Goal: Task Accomplishment & Management: Manage account settings

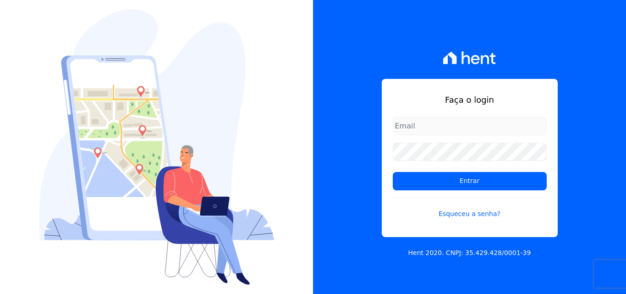
type input "[PERSON_NAME][EMAIL_ADDRESS][PERSON_NAME][DOMAIN_NAME]"
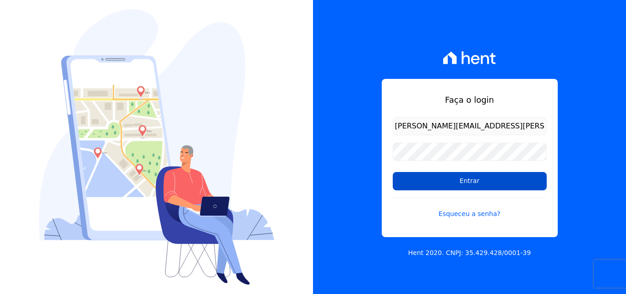
click at [429, 181] on input "Entrar" at bounding box center [470, 181] width 154 height 18
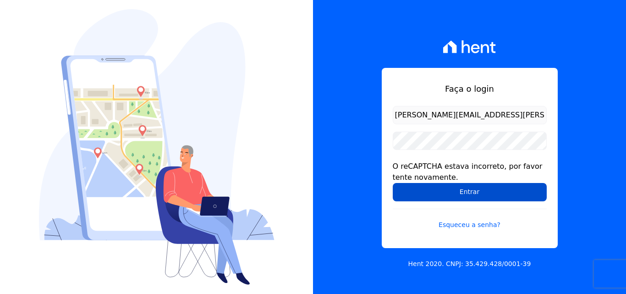
click at [437, 187] on input "Entrar" at bounding box center [470, 192] width 154 height 18
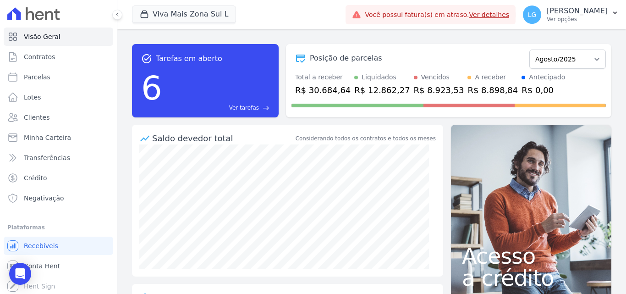
click at [204, 5] on div "Viva Mais Zona Sul L Mais Lar Mais Park Nacional Mais Park Pampulha Mugango - V…" at bounding box center [237, 15] width 210 height 30
click at [204, 7] on button "Viva Mais Zona Sul L" at bounding box center [184, 14] width 104 height 17
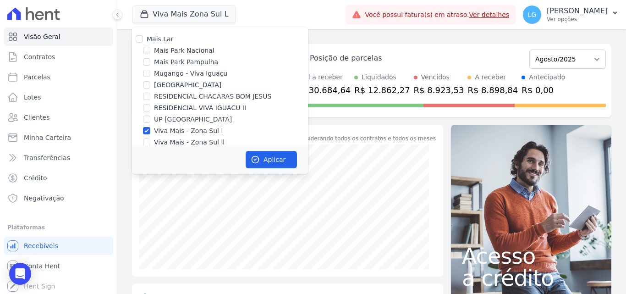
click at [161, 133] on label "Viva Mais - Zona Sul l" at bounding box center [188, 131] width 69 height 10
click at [150, 133] on input "Viva Mais - Zona Sul l" at bounding box center [146, 130] width 7 height 7
checkbox input "false"
click at [148, 72] on input "Mugango - Viva Iguaçu" at bounding box center [146, 73] width 7 height 7
checkbox input "true"
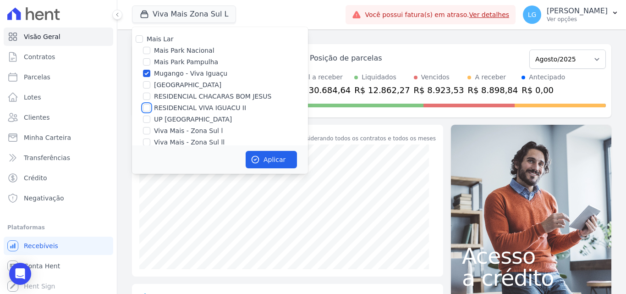
click at [148, 106] on input "RESIDENCIAL VIVA IGUACU II" at bounding box center [146, 107] width 7 height 7
checkbox input "true"
click at [260, 157] on button "Aplicar" at bounding box center [271, 159] width 51 height 17
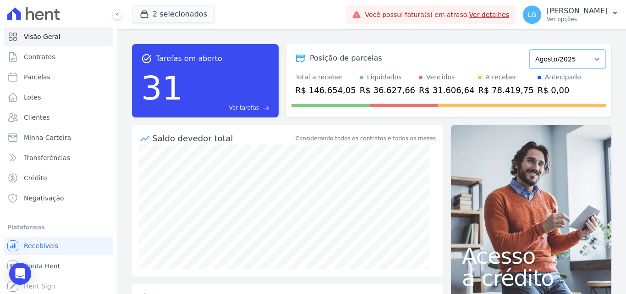
click at [564, 63] on select "Março/2023 Abril/2023 Maio/2023 Junho/2023 Julho/2023 Agosto/2023 Setembro/2023…" at bounding box center [568, 59] width 77 height 19
click at [573, 63] on select "Março/2023 Abril/2023 Maio/2023 Junho/2023 Julho/2023 Agosto/2023 Setembro/2023…" at bounding box center [568, 59] width 77 height 19
drag, startPoint x: 319, startPoint y: 138, endPoint x: 379, endPoint y: 136, distance: 60.6
click at [379, 136] on div "Considerando todos os contratos e todos os meses" at bounding box center [366, 138] width 140 height 8
click at [307, 140] on div "Considerando todos os contratos e todos os meses" at bounding box center [366, 138] width 140 height 8
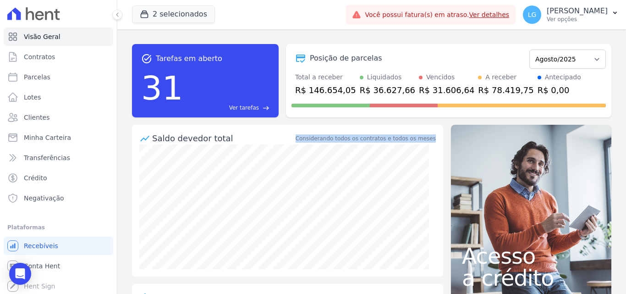
drag, startPoint x: 304, startPoint y: 139, endPoint x: 429, endPoint y: 139, distance: 125.2
click at [429, 139] on div "Saldo devedor total Considerando todos os contratos e todos os meses" at bounding box center [287, 135] width 311 height 20
click at [414, 142] on div "Saldo devedor total Considerando todos os contratos e todos os meses" at bounding box center [287, 135] width 311 height 20
click at [414, 142] on div "Considerando todos os contratos e todos os meses" at bounding box center [366, 138] width 140 height 8
click at [412, 140] on div "Considerando todos os contratos e todos os meses" at bounding box center [366, 138] width 140 height 8
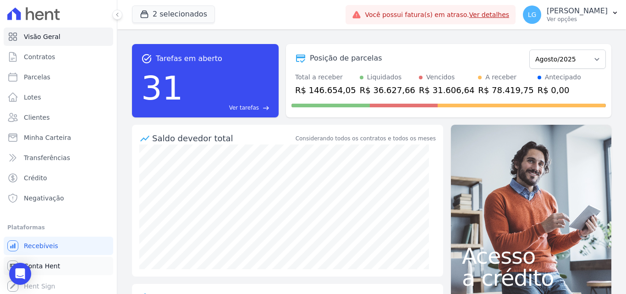
click at [53, 265] on span "Conta Hent" at bounding box center [42, 265] width 36 height 9
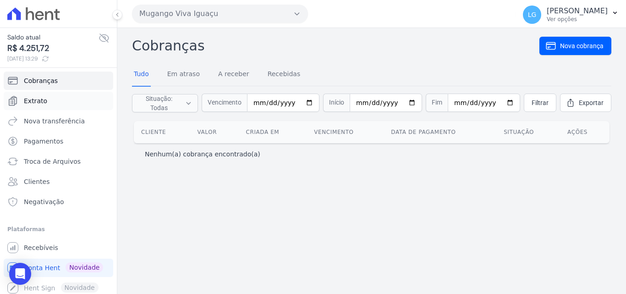
click at [66, 105] on link "Extrato" at bounding box center [59, 101] width 110 height 18
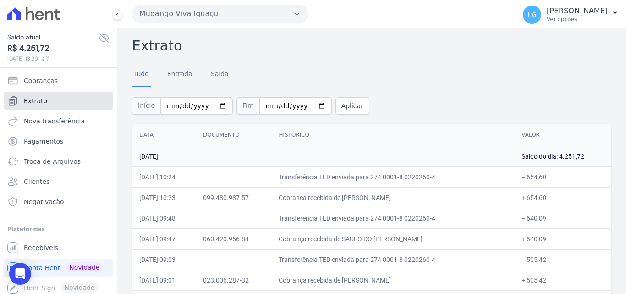
click at [39, 102] on span "Extrato" at bounding box center [35, 100] width 23 height 9
drag, startPoint x: 370, startPoint y: 196, endPoint x: 370, endPoint y: 124, distance: 72.0
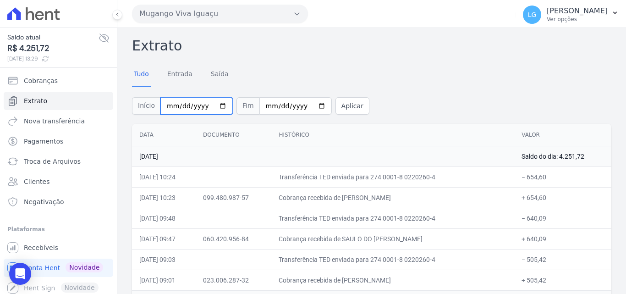
click at [203, 105] on input "2025-08-01" at bounding box center [197, 105] width 72 height 17
type input "2025-08-01"
type input "2025-06-01"
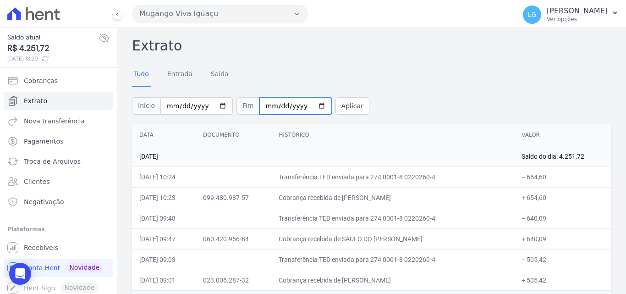
click at [282, 105] on input "2025-08-13" at bounding box center [296, 105] width 72 height 17
click at [264, 105] on input "2025-08-13" at bounding box center [296, 105] width 72 height 17
type input "2025-08-31"
click at [353, 112] on button "Aplicar" at bounding box center [353, 105] width 34 height 17
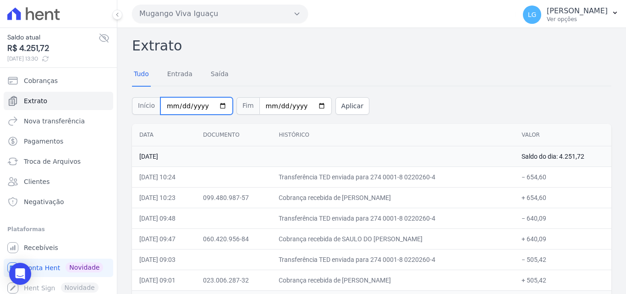
click at [171, 106] on input "2025-08-01" at bounding box center [197, 105] width 72 height 17
type input "2025-06-01"
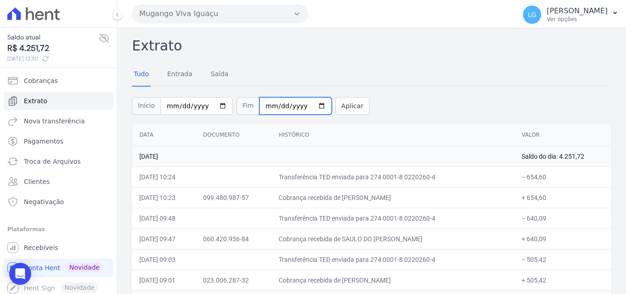
type input "2025-08-30"
type input "2025-06-30"
click at [336, 106] on button "Aplicar" at bounding box center [353, 105] width 34 height 17
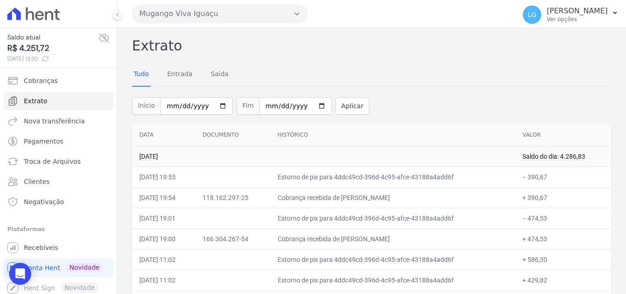
click at [383, 112] on div "Início 2025-06-01 Fim 2025-06-30 Aplicar" at bounding box center [372, 105] width 480 height 38
click at [178, 108] on input "2025-06-01" at bounding box center [197, 105] width 72 height 17
type input "[DATE]"
click at [336, 101] on button "Aplicar" at bounding box center [353, 105] width 34 height 17
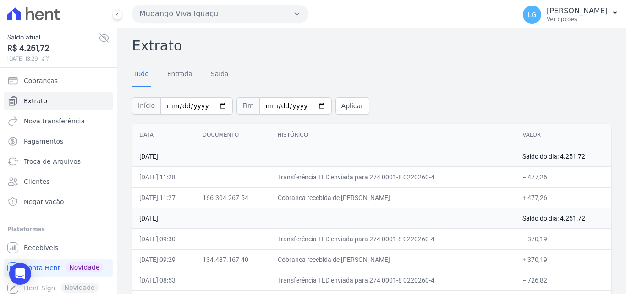
click at [401, 95] on div "Início [DATE] Fim [DATE] Aplicar" at bounding box center [372, 105] width 480 height 38
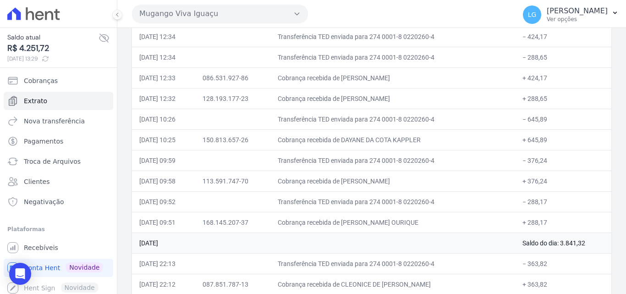
scroll to position [4143, 0]
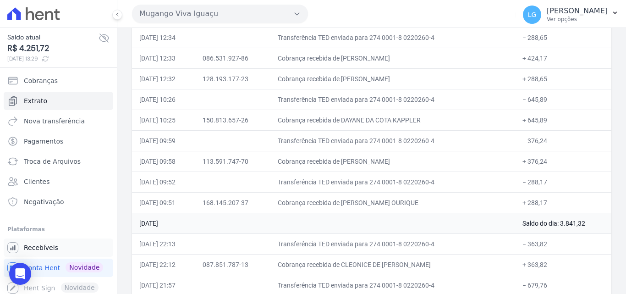
click at [38, 246] on span "Recebíveis" at bounding box center [41, 247] width 34 height 9
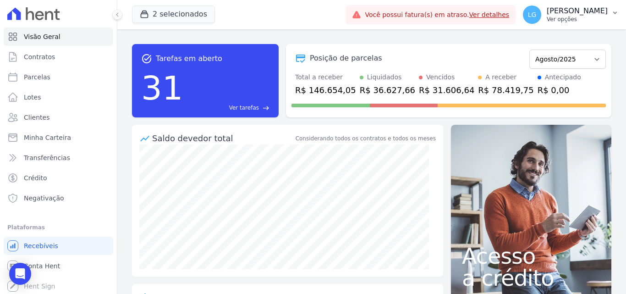
click at [555, 11] on p "[PERSON_NAME]" at bounding box center [577, 10] width 61 height 9
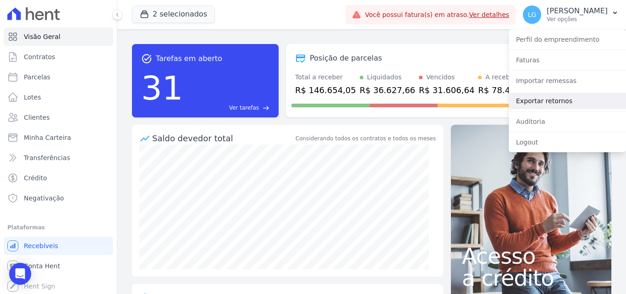
click at [530, 100] on link "Exportar retornos" at bounding box center [567, 101] width 117 height 17
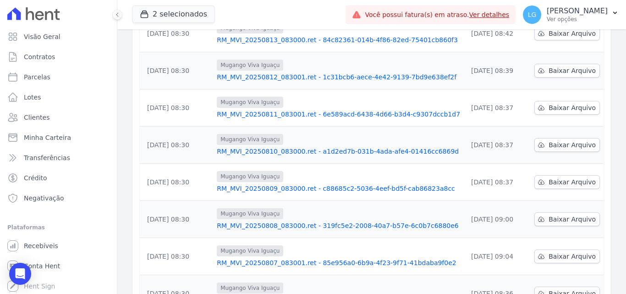
scroll to position [286, 0]
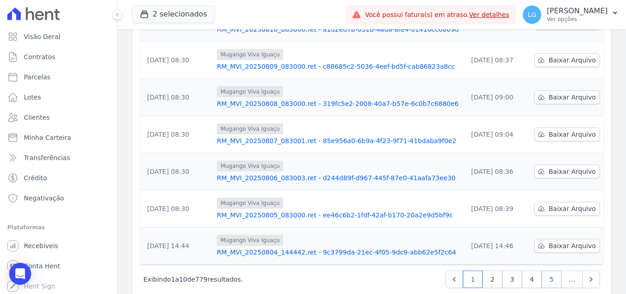
click at [542, 271] on link "5" at bounding box center [552, 279] width 20 height 17
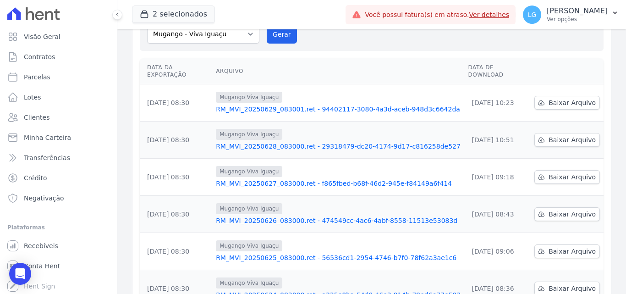
scroll to position [286, 0]
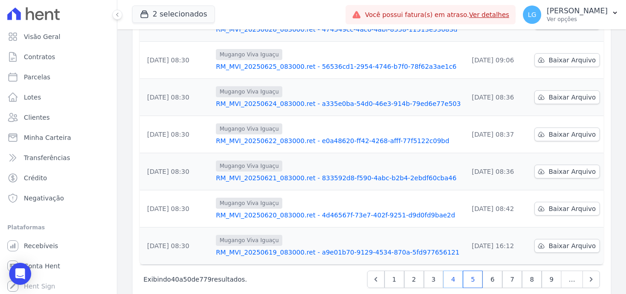
click at [456, 271] on link "4" at bounding box center [453, 279] width 20 height 17
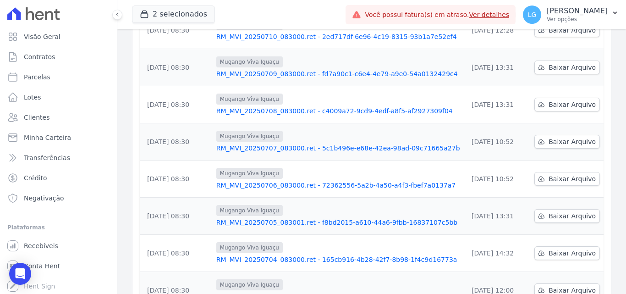
scroll to position [183, 0]
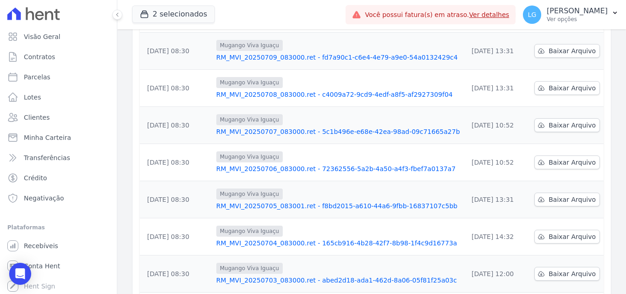
click at [254, 201] on link "RM_MVI_20250705_083001.ret - f8bd2015-a610-44a6-9fbb-16837107c5bb" at bounding box center [338, 205] width 244 height 9
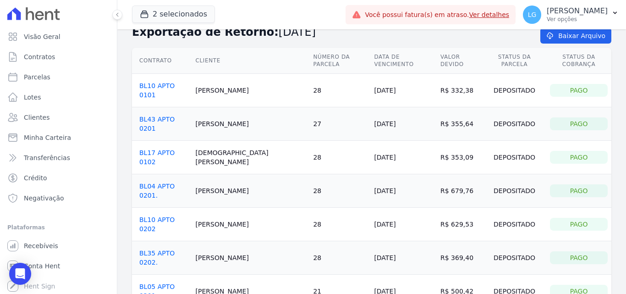
scroll to position [33, 0]
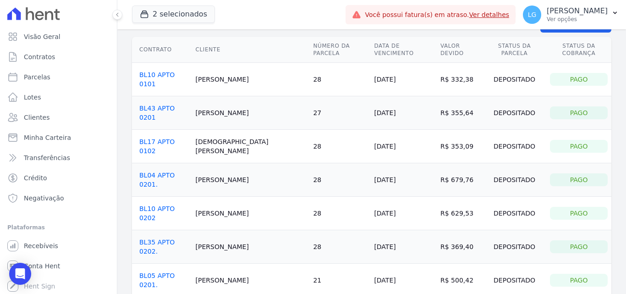
click at [287, 258] on div "Title <span class="translation_missing" title="translation missing: pt-BR.integ…" at bounding box center [371, 168] width 509 height 344
drag, startPoint x: 271, startPoint y: 227, endPoint x: 266, endPoint y: 212, distance: 15.2
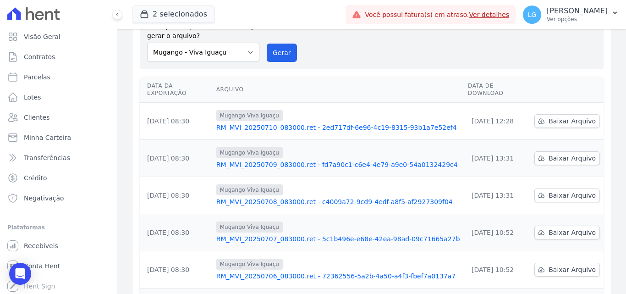
scroll to position [92, 0]
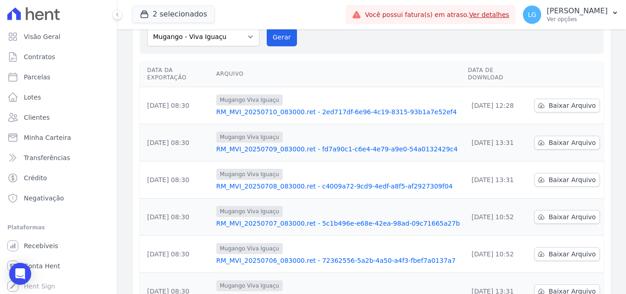
click at [254, 256] on link "RM_MVI_20250706_083000.ret - 72362556-5a2b-4a50-a4f3-fbef7a0137a7" at bounding box center [338, 260] width 244 height 9
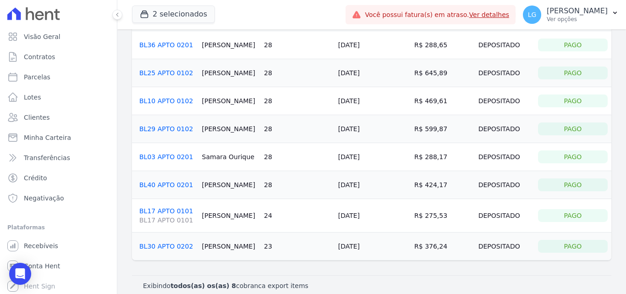
scroll to position [67, 0]
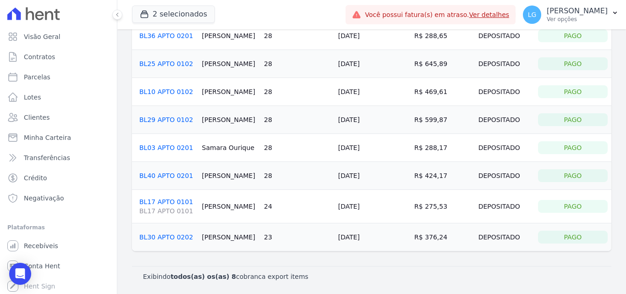
click at [180, 239] on link "BL30 APTO 0202" at bounding box center [166, 236] width 54 height 7
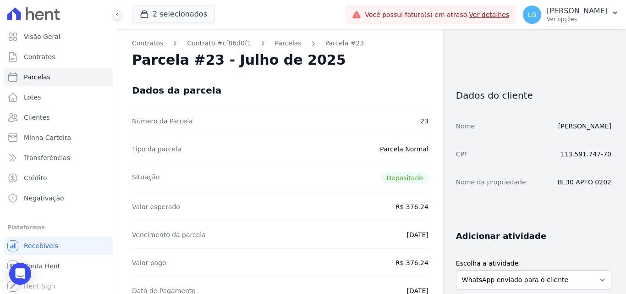
click at [326, 81] on div "Dados da parcela" at bounding box center [280, 90] width 297 height 33
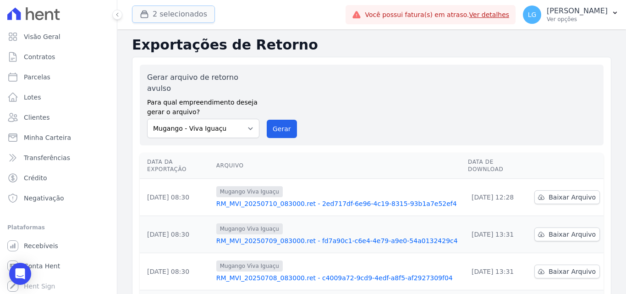
click at [186, 17] on button "2 selecionados" at bounding box center [173, 14] width 83 height 17
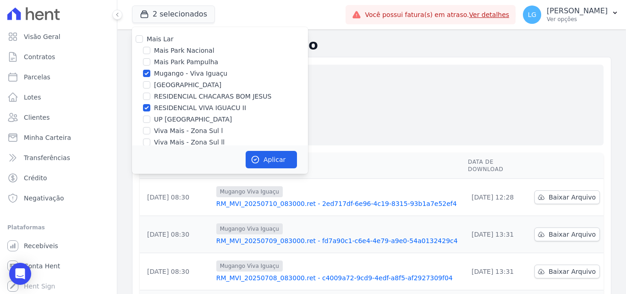
click at [186, 111] on label "RESIDENCIAL VIVA IGUACU II" at bounding box center [200, 108] width 92 height 10
click at [150, 111] on input "RESIDENCIAL VIVA IGUACU II" at bounding box center [146, 107] width 7 height 7
checkbox input "false"
click at [275, 153] on button "Aplicar" at bounding box center [271, 159] width 51 height 17
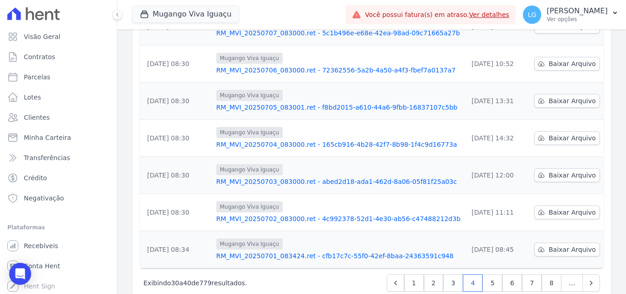
scroll to position [286, 0]
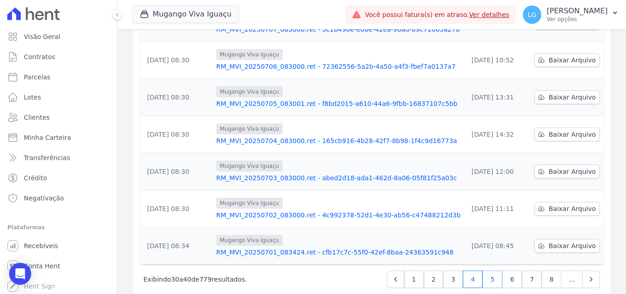
click at [493, 271] on link "5" at bounding box center [493, 279] width 20 height 17
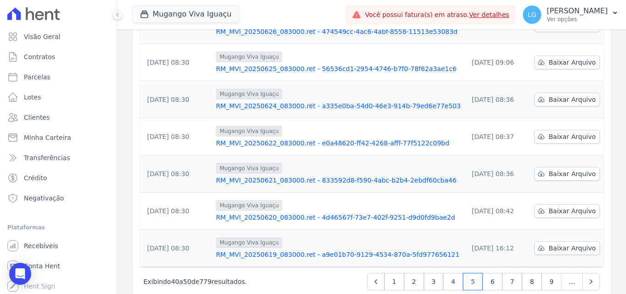
scroll to position [286, 0]
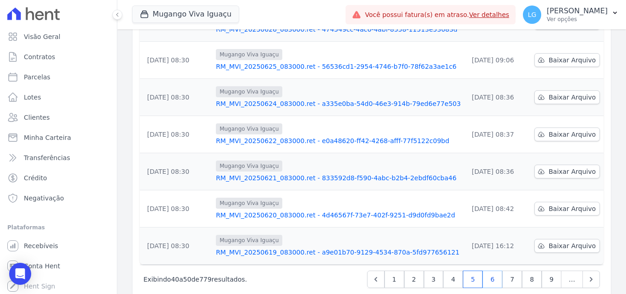
click at [490, 271] on link "6" at bounding box center [493, 279] width 20 height 17
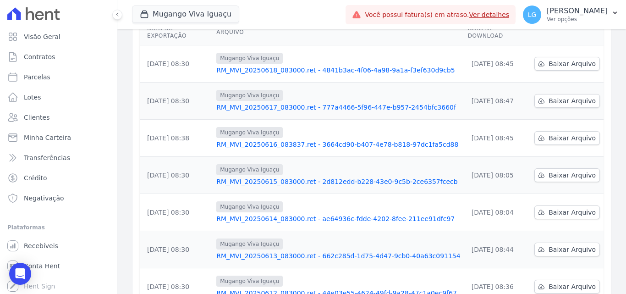
scroll to position [286, 0]
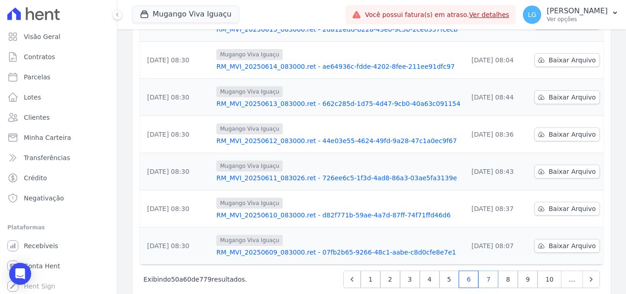
click at [486, 271] on link "7" at bounding box center [489, 279] width 20 height 17
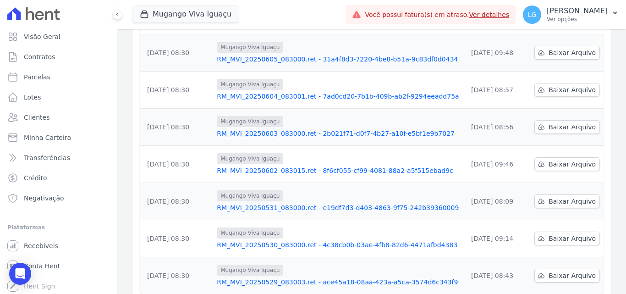
scroll to position [240, 0]
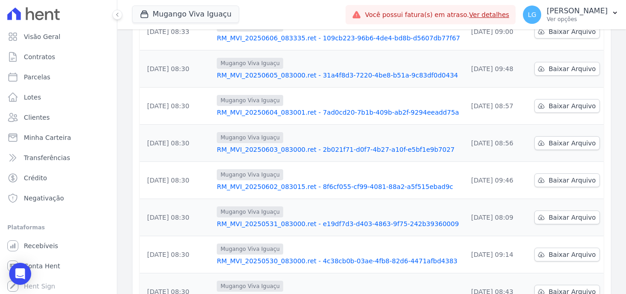
click at [254, 182] on link "RM_MVI_20250602_083015.ret - 8f6cf055-cf99-4081-88a2-a5f515ebad9c" at bounding box center [339, 186] width 244 height 9
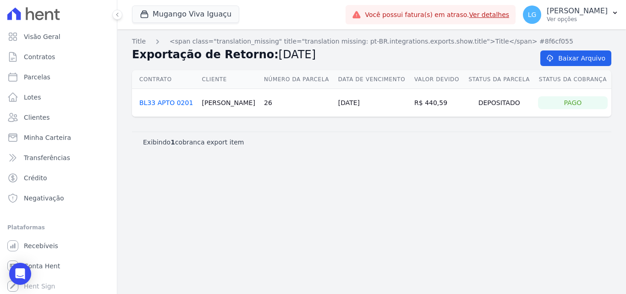
drag, startPoint x: 254, startPoint y: 168, endPoint x: 254, endPoint y: 163, distance: 5.0
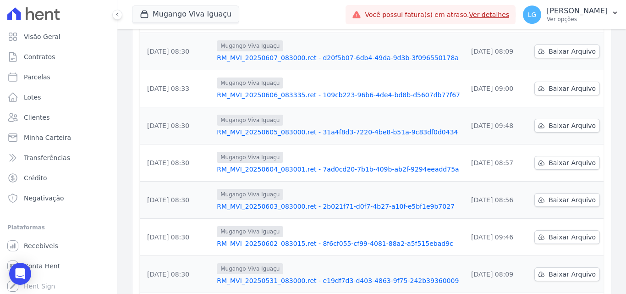
scroll to position [183, 0]
click at [255, 201] on link "RM_MVI_20250603_083000.ret - 2b021f71-d0f7-4b27-a10f-e5bf1e9b7027" at bounding box center [339, 205] width 244 height 9
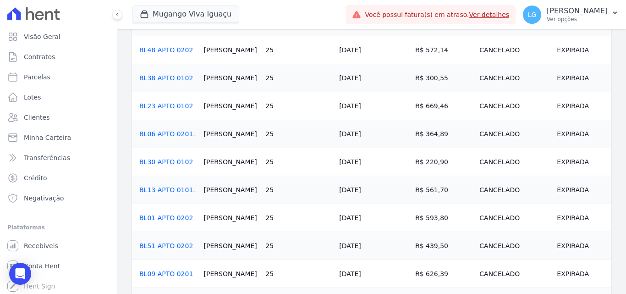
scroll to position [556, 0]
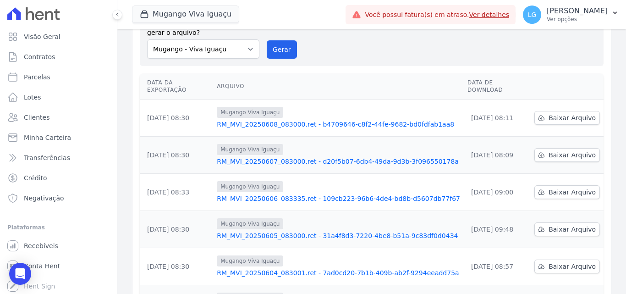
scroll to position [138, 0]
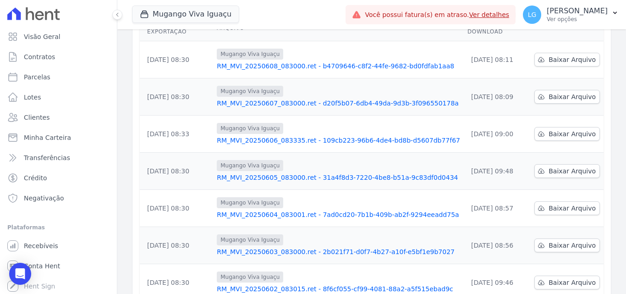
click at [268, 210] on link "RM_MVI_20250604_083001.ret - 7ad0cd20-7b1b-409b-ab2f-9294eeadd75a" at bounding box center [339, 214] width 244 height 9
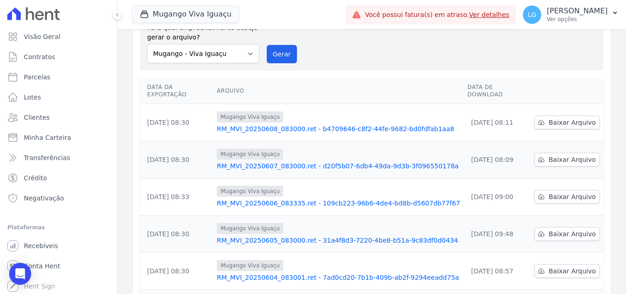
scroll to position [92, 0]
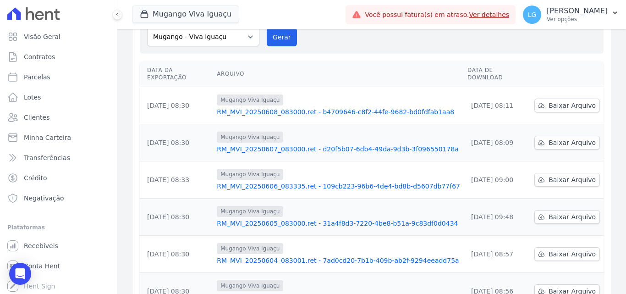
click at [275, 219] on link "RM_MVI_20250605_083000.ret - 31a4f8d3-7220-4be8-b51a-9c83df0d0434" at bounding box center [339, 223] width 244 height 9
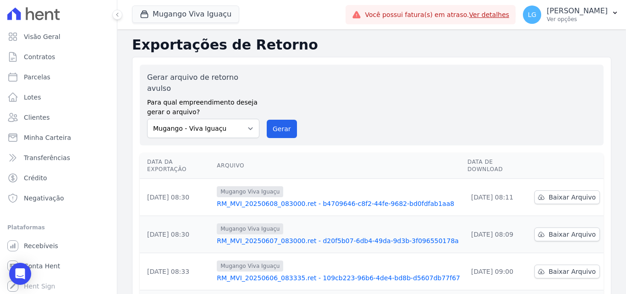
click at [242, 273] on link "RM_MVI_20250606_083335.ret - 109cb223-96b6-4de4-bd8b-d5607db77f67" at bounding box center [339, 277] width 244 height 9
click at [245, 236] on link "RM_MVI_20250607_083000.ret - d20f5b07-6db4-49da-9d3b-3f096550178a" at bounding box center [339, 240] width 244 height 9
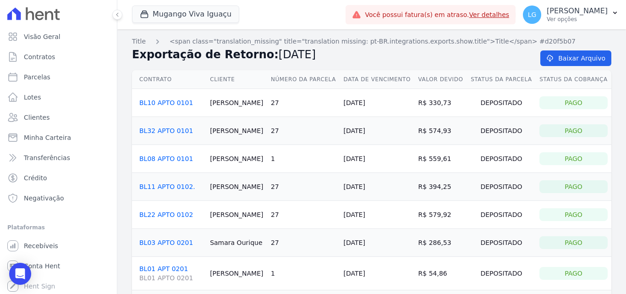
scroll to position [128, 0]
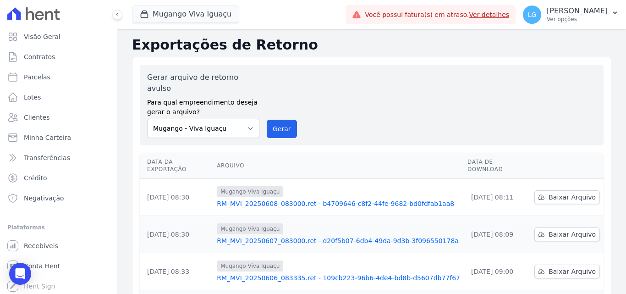
click at [269, 199] on link "RM_MVI_20250608_083000.ret - b4709646-c8f2-44fe-9682-bd0fdfab1aa8" at bounding box center [339, 203] width 244 height 9
click at [376, 97] on div "Gerar arquivo de retorno avulso Para qual empreendimento deseja gerar o arquivo…" at bounding box center [371, 105] width 449 height 66
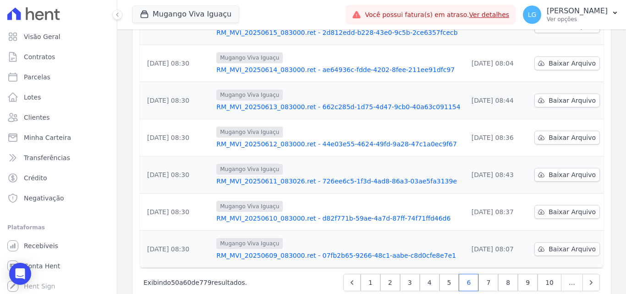
scroll to position [286, 0]
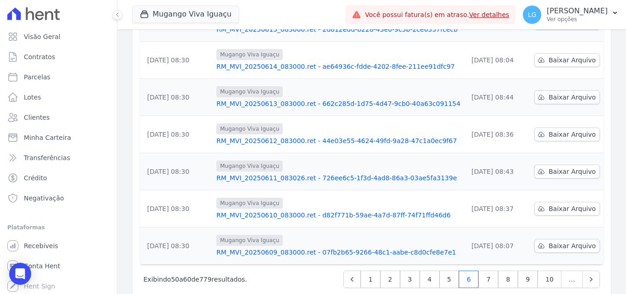
click at [317, 248] on link "RM_MVI_20250609_083000.ret - 07fb2b65-9266-48c1-aabe-c8d0cfe8e7e1" at bounding box center [338, 252] width 244 height 9
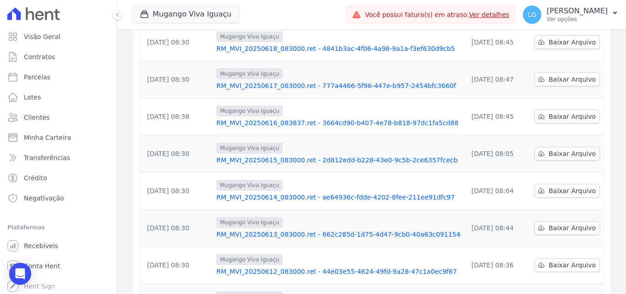
scroll to position [286, 0]
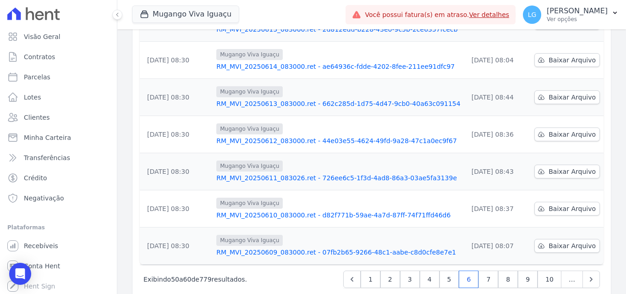
click at [301, 210] on link "RM_MVI_20250610_083000.ret - d82f771b-59ae-4a7d-87ff-74f71ffd46d6" at bounding box center [338, 214] width 244 height 9
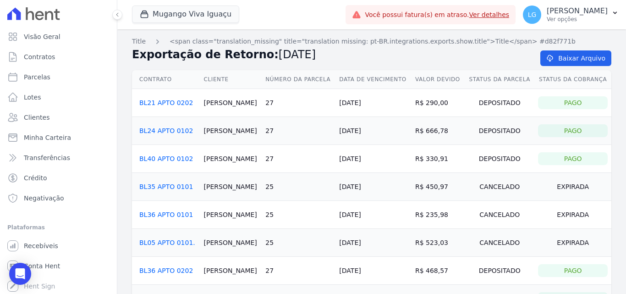
scroll to position [651, 0]
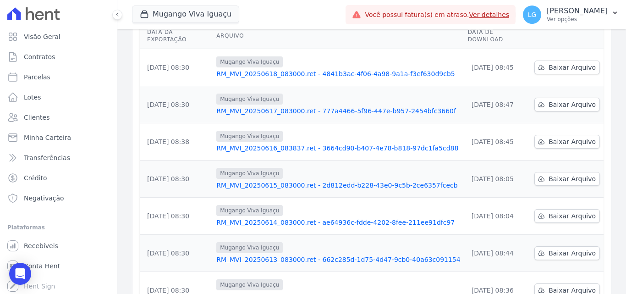
scroll to position [286, 0]
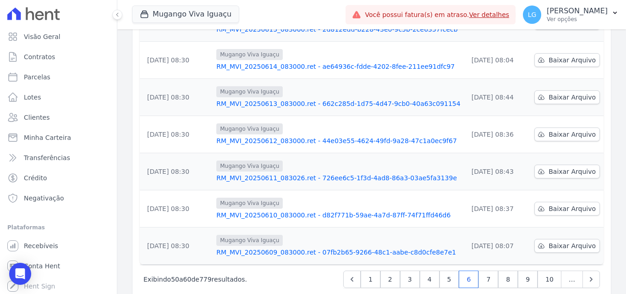
click at [304, 173] on link "RM_MVI_20250611_083026.ret - 726ee6c5-1f3d-4ad8-86a3-03ae5fa3139e" at bounding box center [338, 177] width 244 height 9
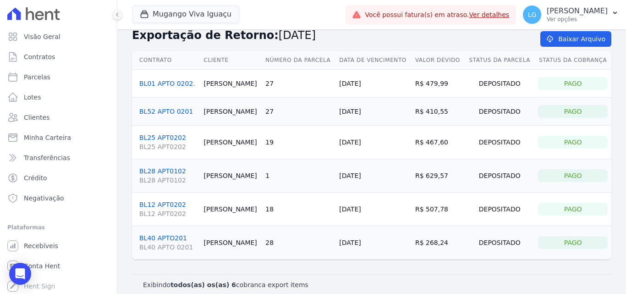
scroll to position [28, 0]
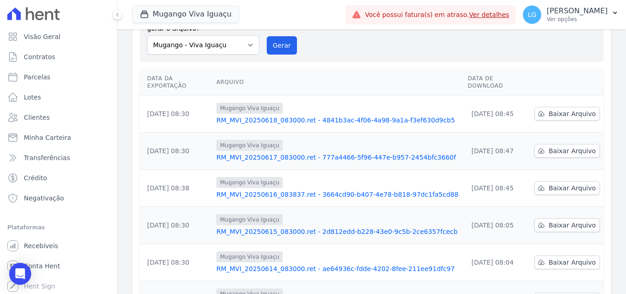
scroll to position [275, 0]
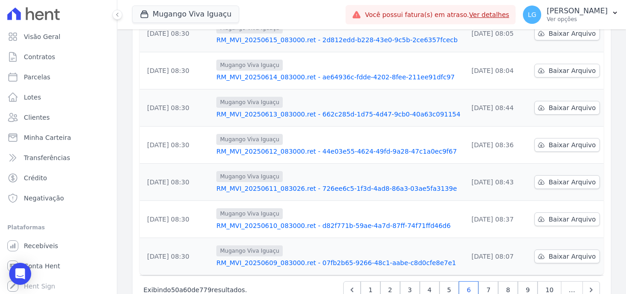
click at [276, 147] on link "RM_MVI_20250612_083000.ret - 44e03e55-4624-49fd-9a28-47c1a0ec9f67" at bounding box center [338, 151] width 244 height 9
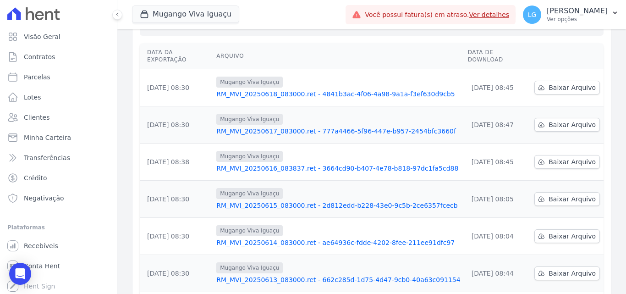
scroll to position [286, 0]
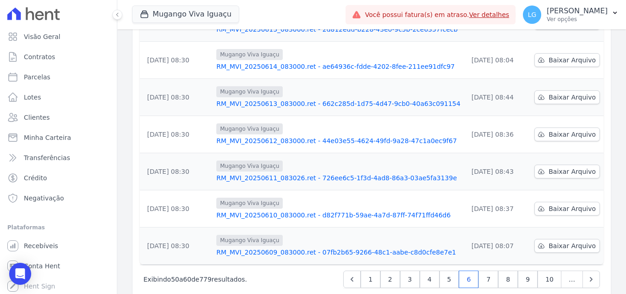
click at [280, 99] on link "RM_MVI_20250613_083000.ret - 662c285d-1d75-4d47-9cb0-40a63c091154" at bounding box center [338, 103] width 244 height 9
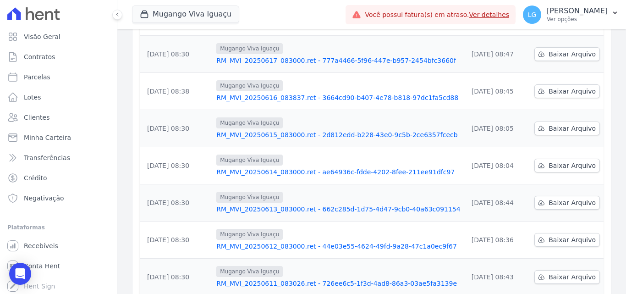
scroll to position [286, 0]
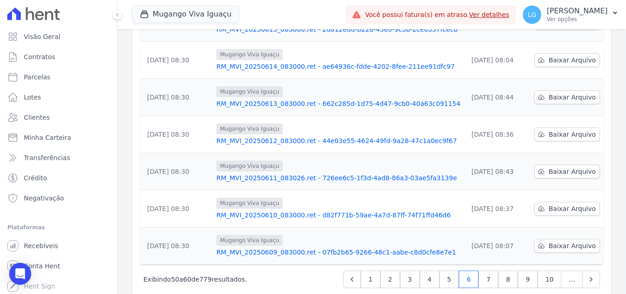
click at [272, 62] on link "RM_MVI_20250614_083000.ret - ae64936c-fdde-4202-8fee-211ee91dfc97" at bounding box center [338, 66] width 244 height 9
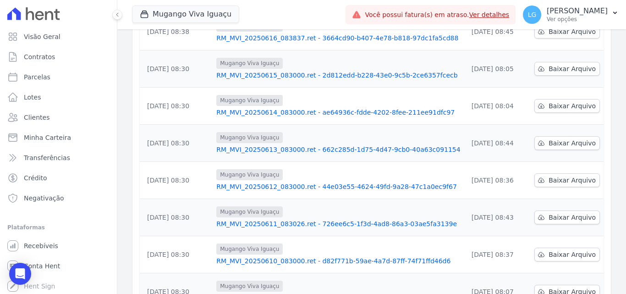
click at [287, 71] on link "RM_MVI_20250615_083000.ret - 2d812edd-b228-43e0-9c5b-2ce6357fcecb" at bounding box center [338, 75] width 244 height 9
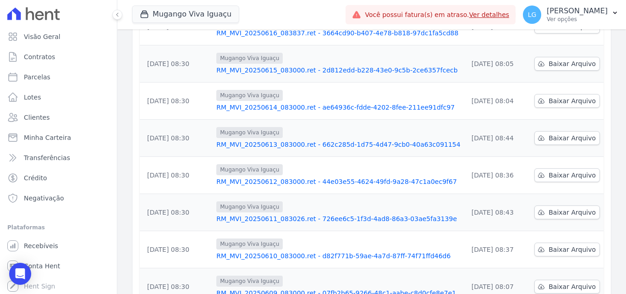
scroll to position [229, 0]
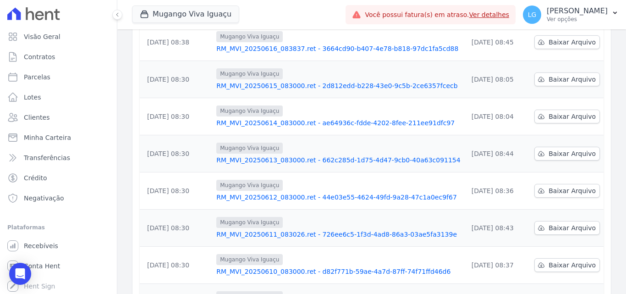
click at [299, 81] on link "RM_MVI_20250615_083000.ret - 2d812edd-b228-43e0-9c5b-2ce6357fcecb" at bounding box center [338, 85] width 244 height 9
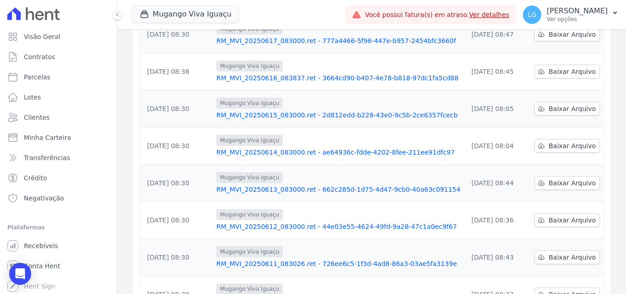
scroll to position [183, 0]
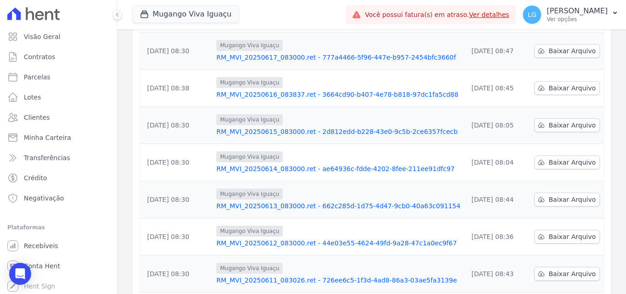
click at [272, 81] on td "Mugango Viva Iguaçu RM_MVI_20250616_083837.ret - 3664cd90-b407-4e78-b818-97dc1f…" at bounding box center [338, 88] width 251 height 37
click at [271, 90] on link "RM_MVI_20250616_083837.ret - 3664cd90-b407-4e78-b818-97dc1fa5cd88" at bounding box center [338, 94] width 244 height 9
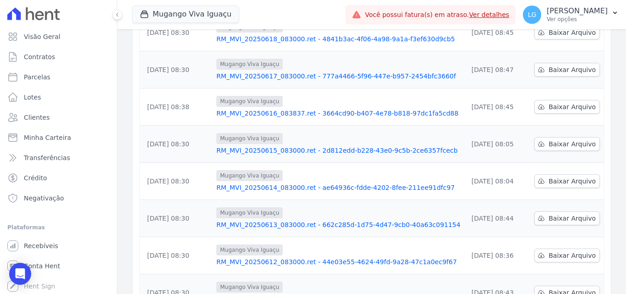
scroll to position [148, 0]
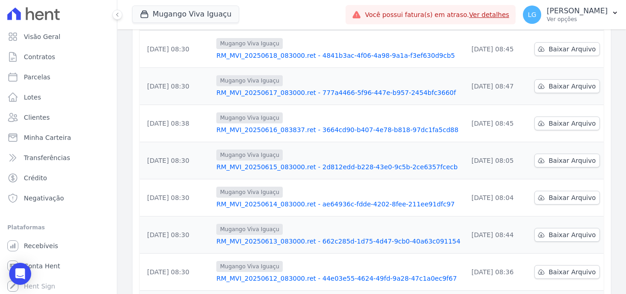
click at [287, 88] on link "RM_MVI_20250617_083000.ret - 777a4466-5f96-447e-b957-2454bfc3660f" at bounding box center [338, 92] width 244 height 9
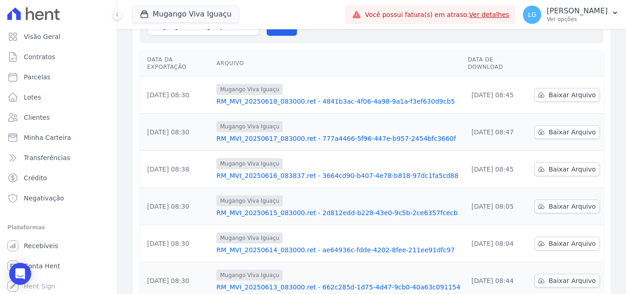
click at [277, 97] on link "RM_MVI_20250618_083000.ret - 4841b3ac-4f06-4a98-9a1a-f3ef630d9cb5" at bounding box center [338, 101] width 244 height 9
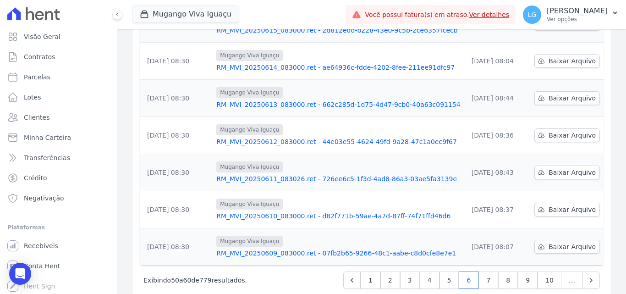
scroll to position [286, 0]
click at [454, 271] on link "5" at bounding box center [450, 279] width 20 height 17
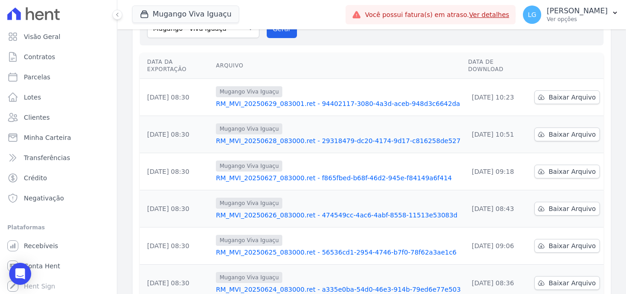
scroll to position [286, 0]
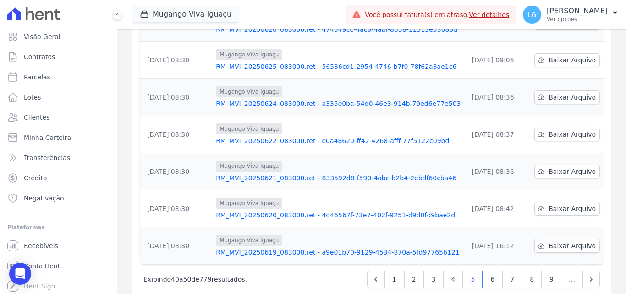
click at [299, 248] on link "RM_MVI_20250619_083000.ret - a9e01b70-9129-4534-870a-5fd977656121" at bounding box center [338, 252] width 245 height 9
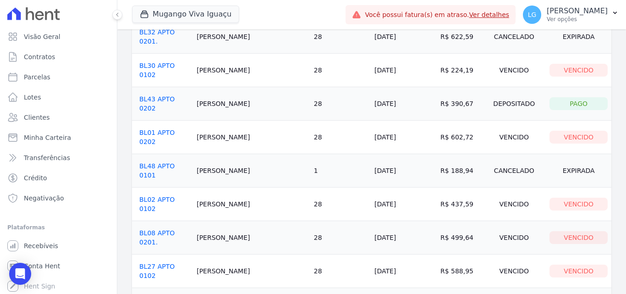
scroll to position [895, 0]
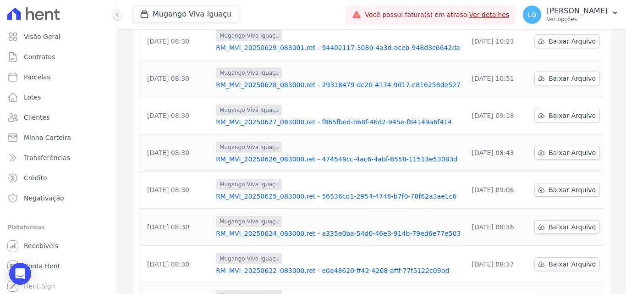
scroll to position [286, 0]
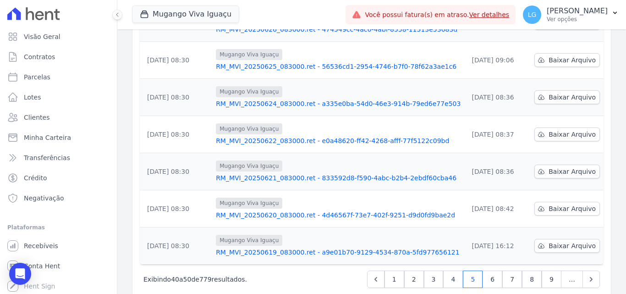
click at [257, 210] on link "RM_MVI_20250620_083000.ret - 4d46567f-73e7-402f-9251-d9d0fd9bae2d" at bounding box center [338, 214] width 245 height 9
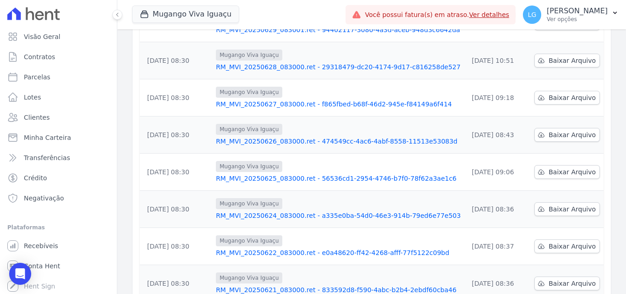
scroll to position [286, 0]
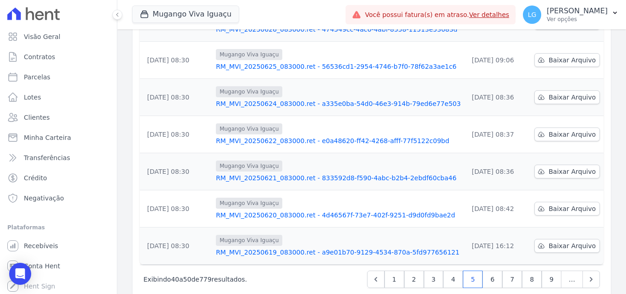
click at [262, 173] on link "RM_MVI_20250621_083000.ret - 833592d8-f590-4abc-b2b4-2ebdf60cba46" at bounding box center [338, 177] width 245 height 9
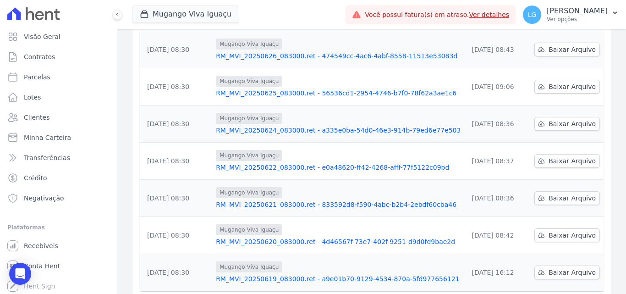
scroll to position [286, 0]
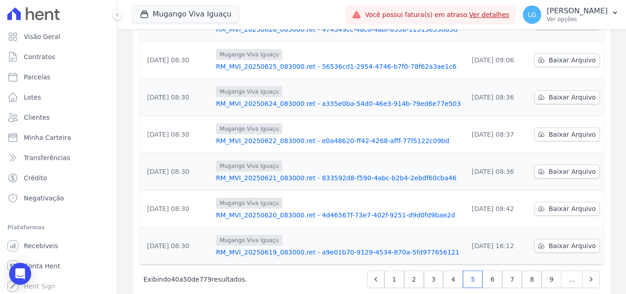
click at [263, 173] on link "RM_MVI_20250621_083000.ret - 833592d8-f590-4abc-b2b4-2ebdf60cba46" at bounding box center [338, 177] width 245 height 9
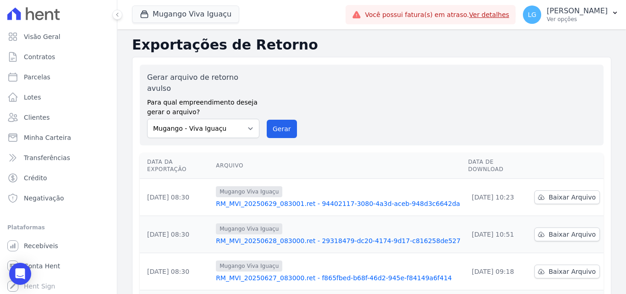
scroll to position [286, 0]
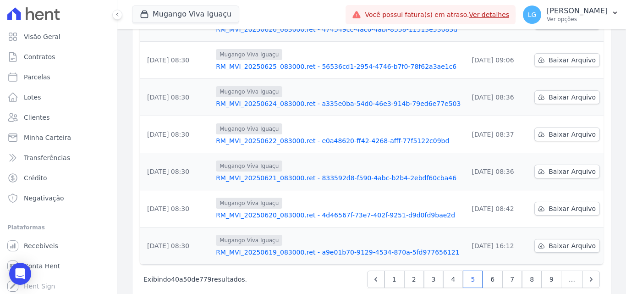
click at [291, 136] on link "RM_MVI_20250622_083000.ret - e0a48620-ff42-4268-afff-77f5122c09bd" at bounding box center [338, 140] width 245 height 9
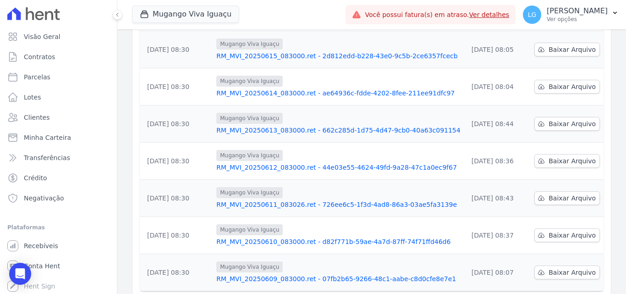
scroll to position [275, 0]
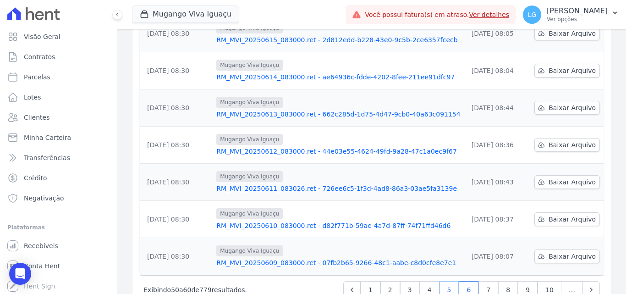
click at [454, 281] on link "5" at bounding box center [450, 289] width 20 height 17
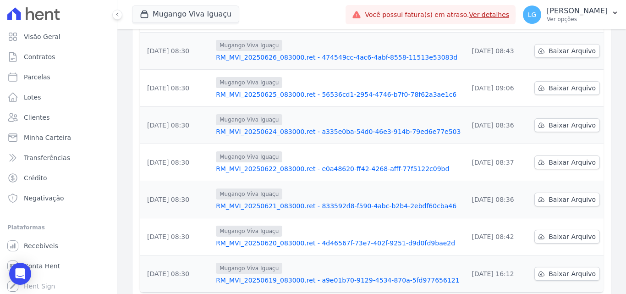
scroll to position [286, 0]
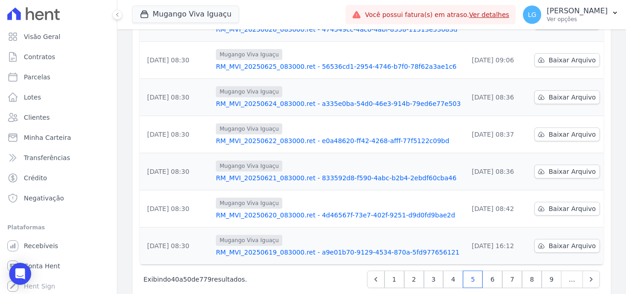
click at [268, 99] on link "RM_MVI_20250624_083000.ret - a335e0ba-54d0-46e3-914b-79ed6e77e503" at bounding box center [338, 103] width 245 height 9
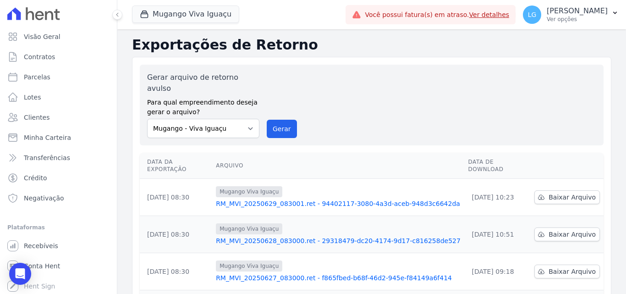
scroll to position [286, 0]
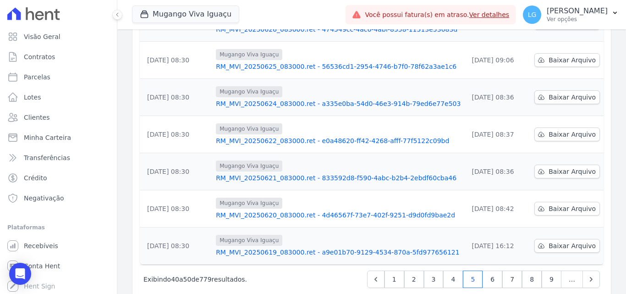
click at [263, 62] on link "RM_MVI_20250625_083000.ret - 56536cd1-2954-4746-b7f0-78f62a3ae1c6" at bounding box center [338, 66] width 245 height 9
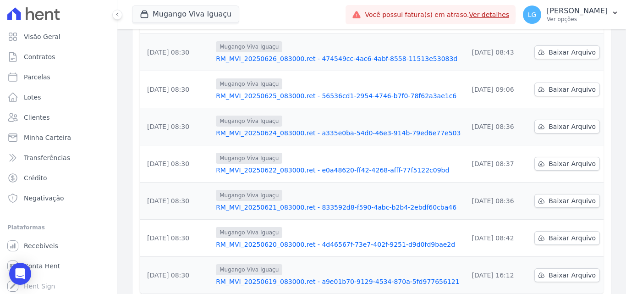
scroll to position [240, 0]
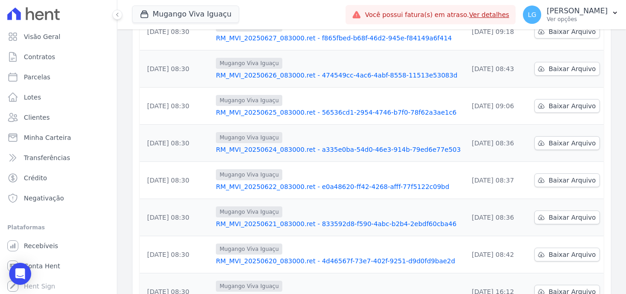
click at [272, 71] on link "RM_MVI_20250626_083000.ret - 474549cc-4ac6-4abf-8558-11513e53083d" at bounding box center [338, 75] width 245 height 9
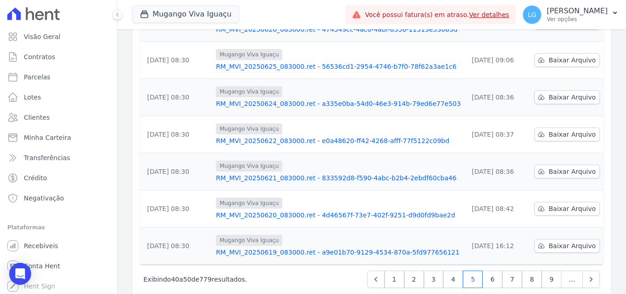
scroll to position [194, 0]
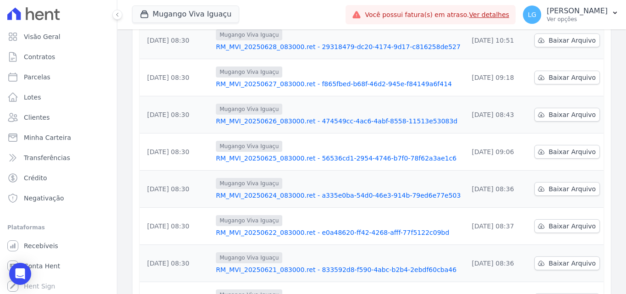
click at [286, 116] on link "RM_MVI_20250626_083000.ret - 474549cc-4ac6-4abf-8558-11513e53083d" at bounding box center [338, 120] width 245 height 9
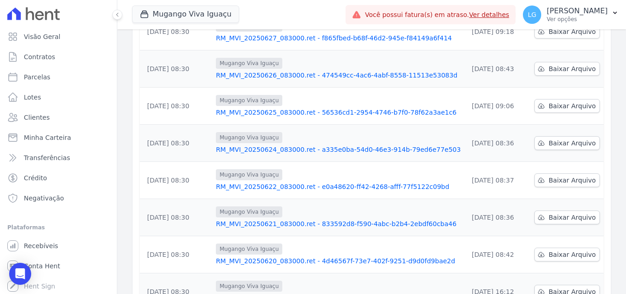
scroll to position [194, 0]
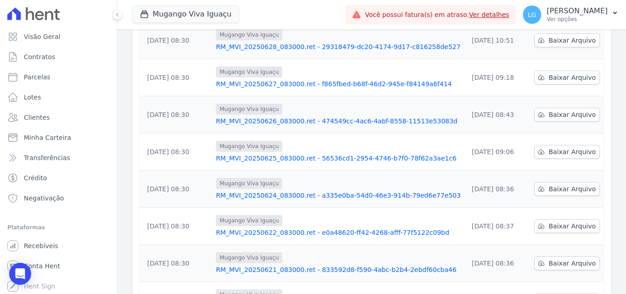
click at [264, 79] on link "RM_MVI_20250627_083000.ret - f865fbed-b68f-46d2-945e-f84149a6f414" at bounding box center [338, 83] width 245 height 9
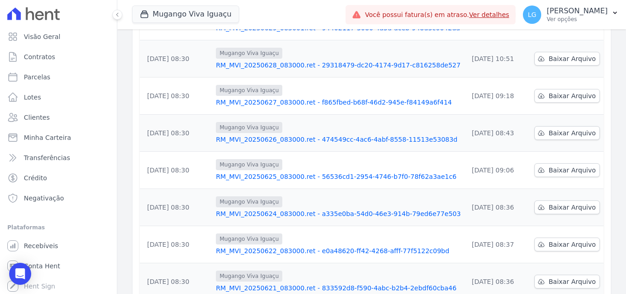
scroll to position [148, 0]
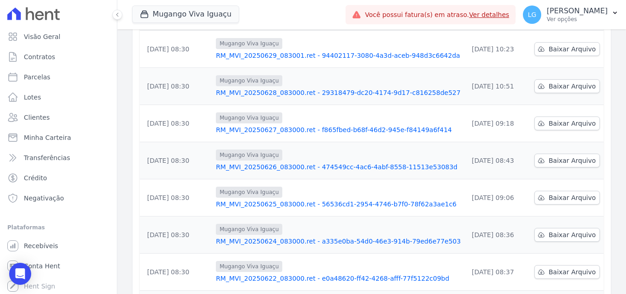
click at [278, 88] on link "RM_MVI_20250628_083000.ret - 29318479-dc20-4174-9d17-c816258de527" at bounding box center [338, 92] width 245 height 9
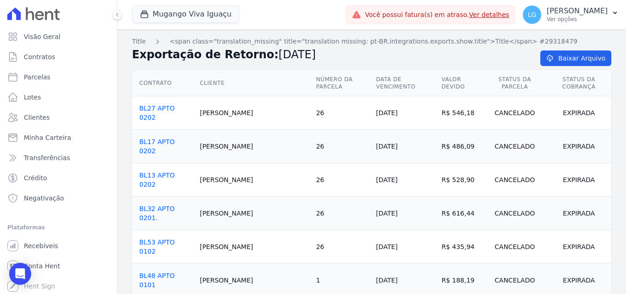
scroll to position [785, 0]
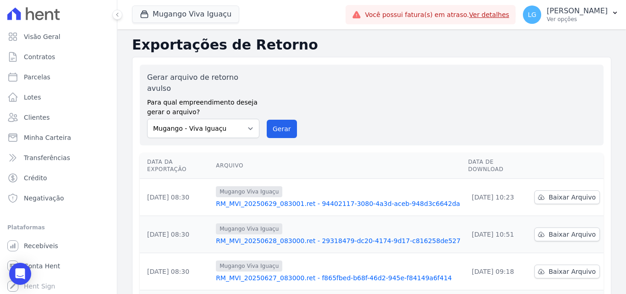
click at [271, 199] on link "RM_MVI_20250629_083001.ret - 94402117-3080-4a3d-aceb-948d3c6642da" at bounding box center [338, 203] width 245 height 9
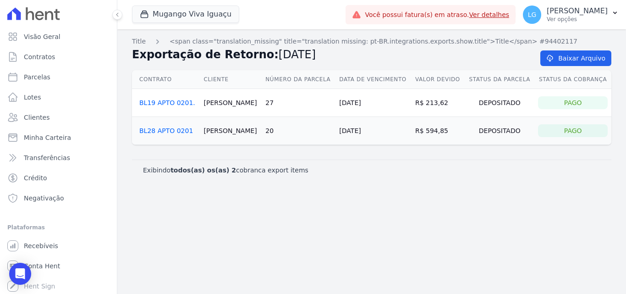
click at [355, 194] on div "Title <span class="translation_missing" title="translation missing: pt-BR.integ…" at bounding box center [371, 161] width 509 height 265
click at [177, 103] on link "BL19 APTO 0201." at bounding box center [167, 102] width 56 height 7
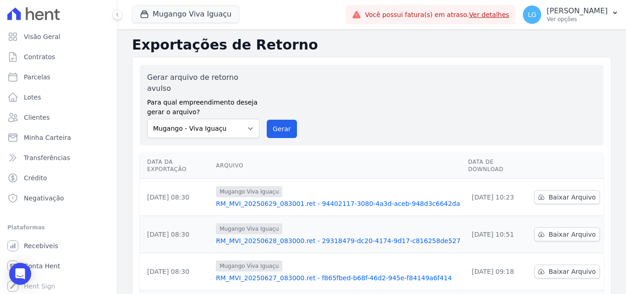
click at [283, 236] on link "RM_MVI_20250628_083000.ret - 29318479-dc20-4174-9d17-c816258de527" at bounding box center [338, 240] width 245 height 9
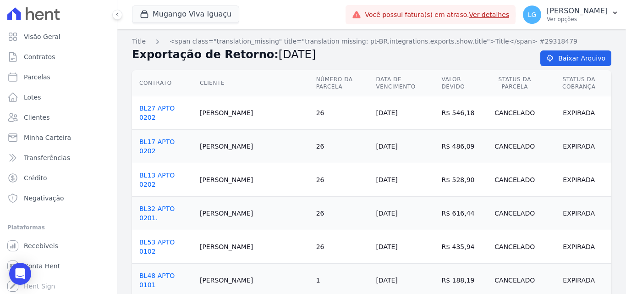
scroll to position [785, 0]
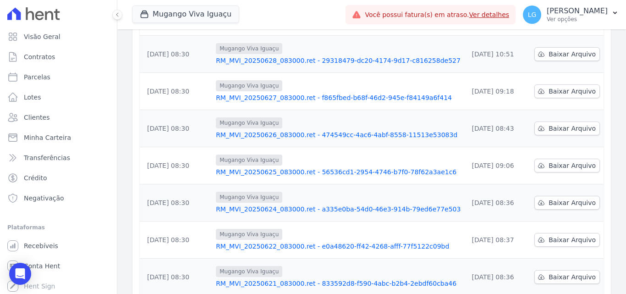
scroll to position [286, 0]
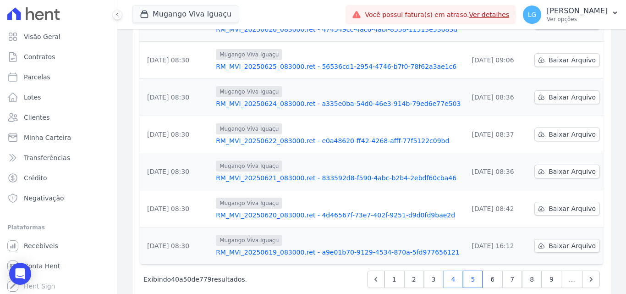
click at [447, 271] on link "4" at bounding box center [453, 279] width 20 height 17
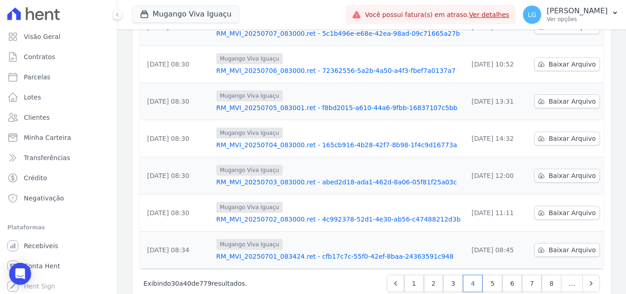
scroll to position [286, 0]
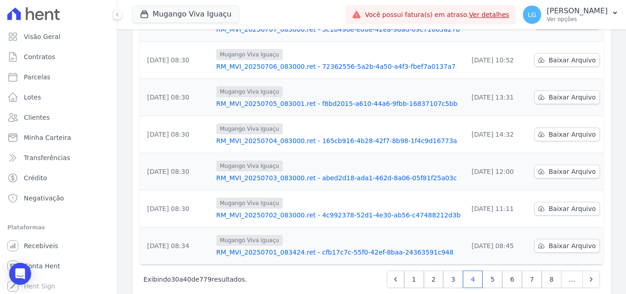
click at [278, 248] on link "RM_MVI_20250701_083424.ret - cfb17c7c-55f0-42ef-8baa-24363591c948" at bounding box center [338, 252] width 244 height 9
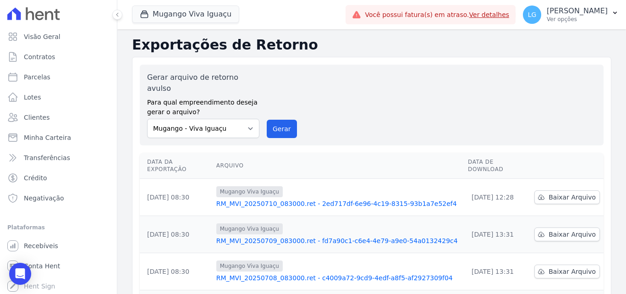
scroll to position [286, 0]
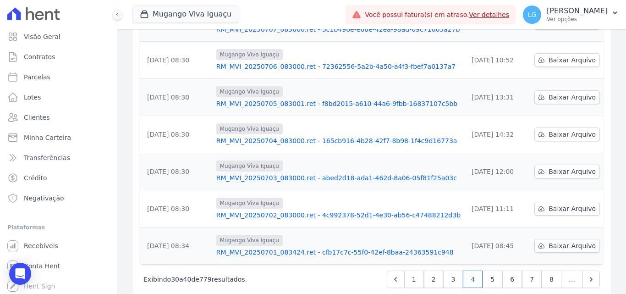
click at [287, 210] on link "RM_MVI_20250702_083000.ret - 4c992378-52d1-4e30-ab56-c47488212d3b" at bounding box center [338, 214] width 244 height 9
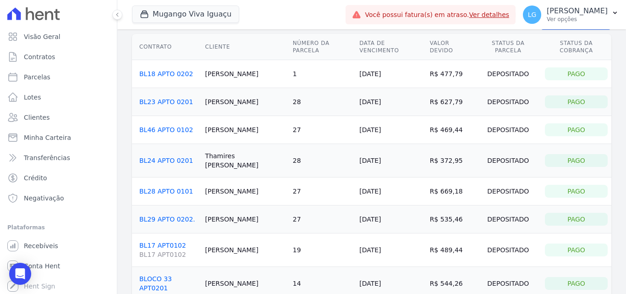
scroll to position [67, 0]
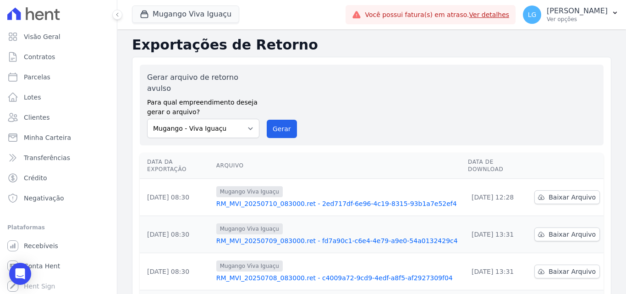
click at [313, 101] on div "Gerar arquivo de retorno avulso Para qual empreendimento deseja gerar o arquivo…" at bounding box center [371, 105] width 449 height 66
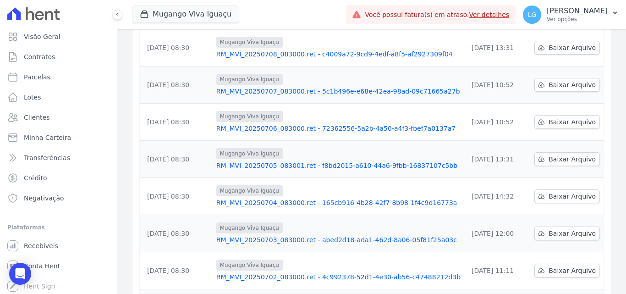
scroll to position [286, 0]
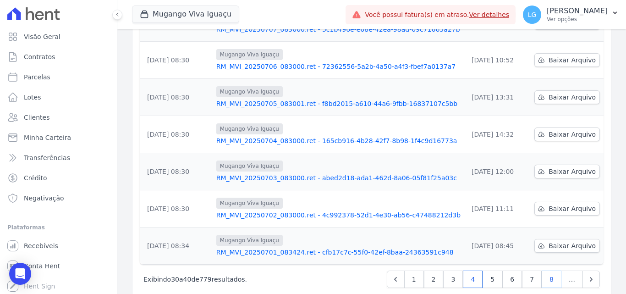
click at [551, 271] on link "8" at bounding box center [552, 279] width 20 height 17
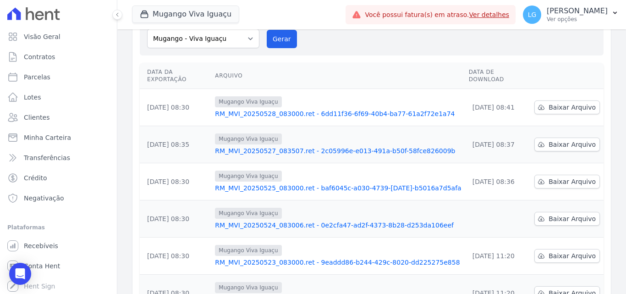
scroll to position [286, 0]
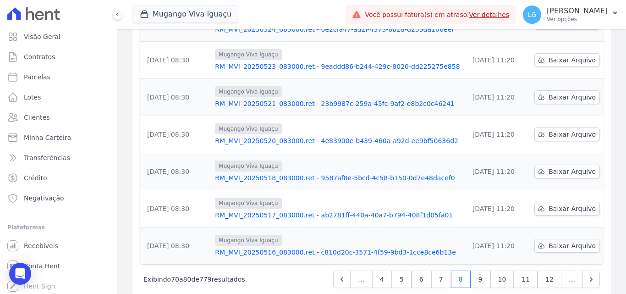
click at [337, 248] on link "RM_MVI_20250516_083000.ret - c810d20c-3571-4f59-9bd3-1cce8ce6b13e" at bounding box center [338, 252] width 246 height 9
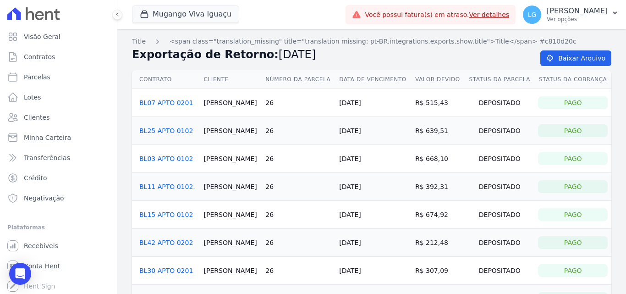
click at [175, 100] on link "BL07 APTO 0201" at bounding box center [166, 102] width 54 height 7
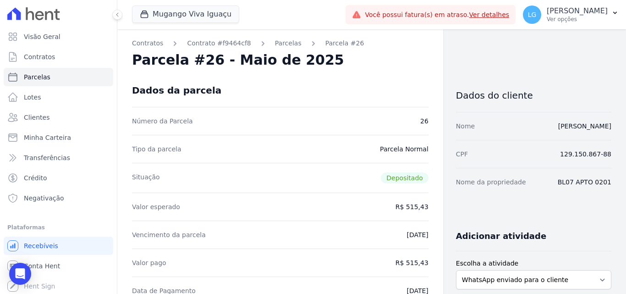
drag, startPoint x: 389, startPoint y: 161, endPoint x: 387, endPoint y: 156, distance: 5.5
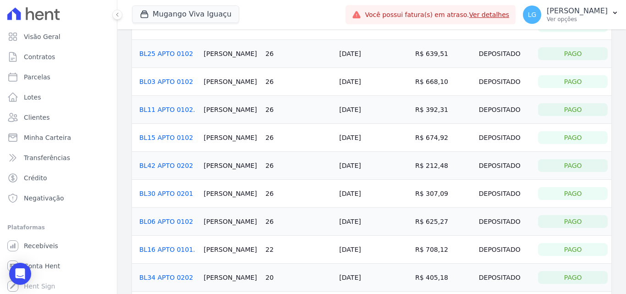
scroll to position [151, 0]
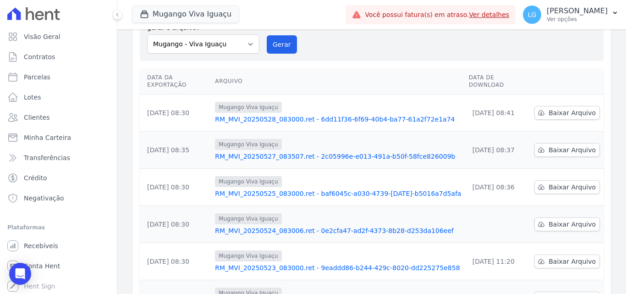
scroll to position [286, 0]
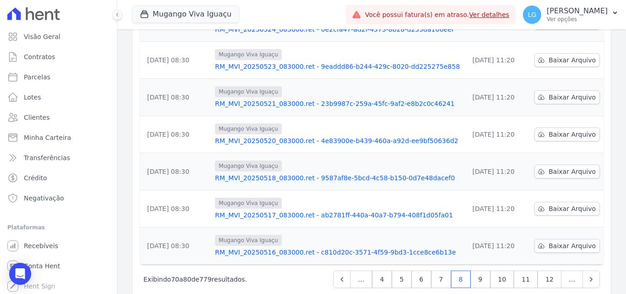
click at [266, 210] on link "RM_MVI_20250517_083000.ret - ab2781ff-440a-40a7-b794-408f1d05fa01" at bounding box center [338, 214] width 246 height 9
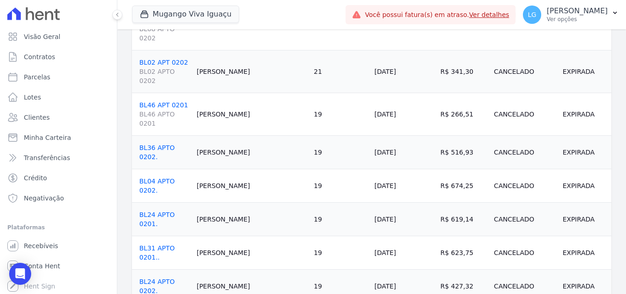
scroll to position [895, 0]
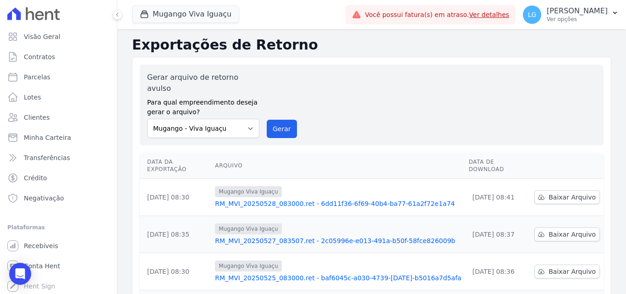
scroll to position [286, 0]
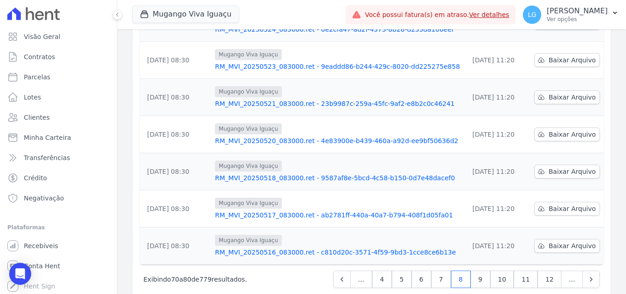
click at [308, 173] on link "RM_MVI_20250518_083000.ret - 9587af8e-5bcd-4c58-b150-0d7e48dacef0" at bounding box center [338, 177] width 246 height 9
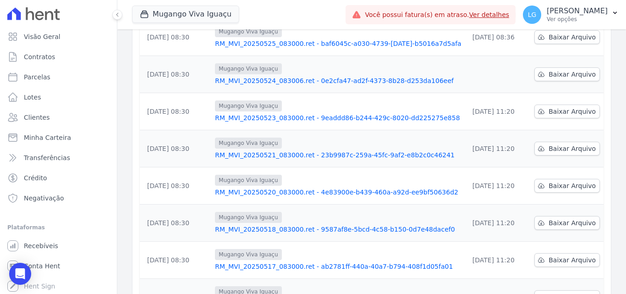
scroll to position [286, 0]
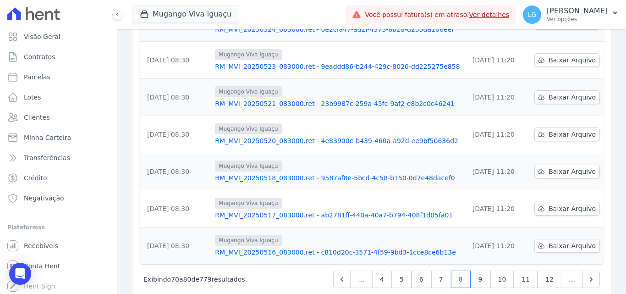
click at [271, 136] on link "RM_MVI_20250520_083000.ret - 4e83900e-b439-460a-a92d-ee9bf50636d2" at bounding box center [338, 140] width 246 height 9
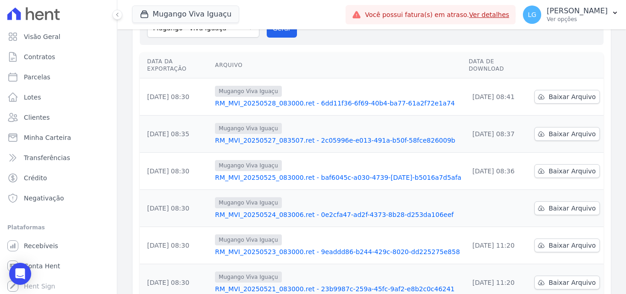
scroll to position [275, 0]
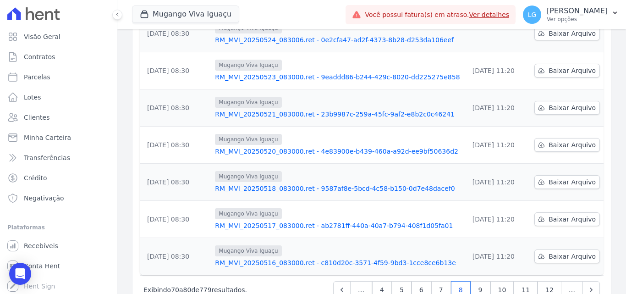
click at [291, 147] on link "RM_MVI_20250520_083000.ret - 4e83900e-b439-460a-a92d-ee9bf50636d2" at bounding box center [338, 151] width 246 height 9
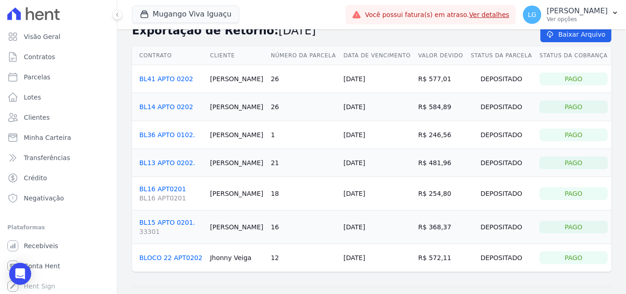
scroll to position [44, 0]
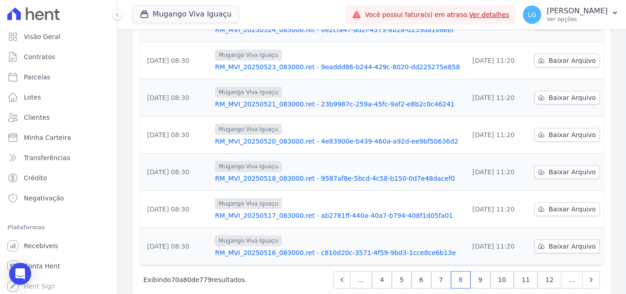
scroll to position [286, 0]
click at [293, 86] on div "Mugango Viva Iguaçu RM_MVI_20250521_083000.ret - 23b9987c-259a-45fc-9af2-e8b2c0…" at bounding box center [338, 97] width 246 height 22
click at [294, 99] on link "RM_MVI_20250521_083000.ret - 23b9987c-259a-45fc-9af2-e8b2c0c46241" at bounding box center [338, 103] width 246 height 9
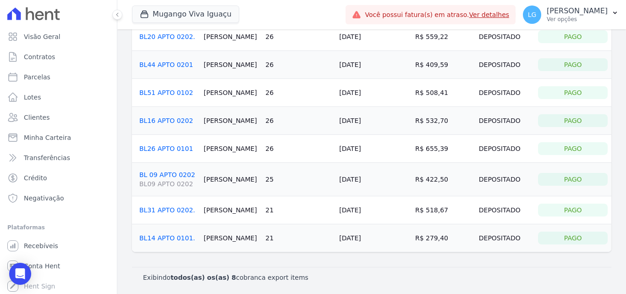
scroll to position [67, 0]
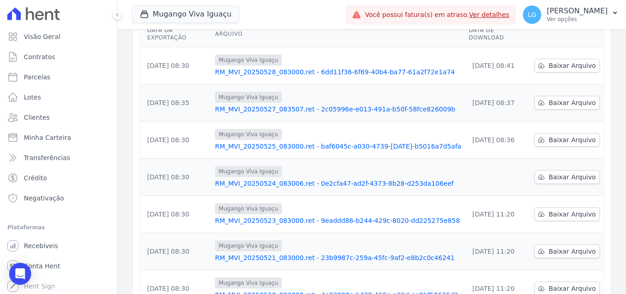
scroll to position [275, 0]
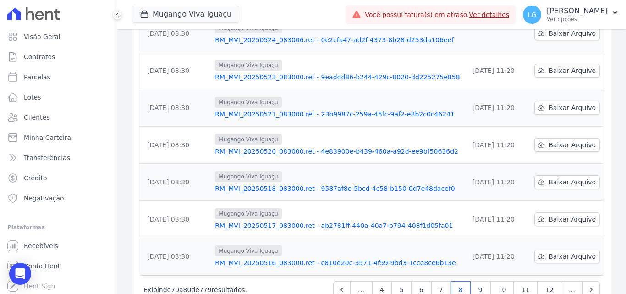
click at [301, 72] on link "RM_MVI_20250523_083000.ret - 9eaddd86-b244-429c-8020-dd225275e858" at bounding box center [338, 76] width 246 height 9
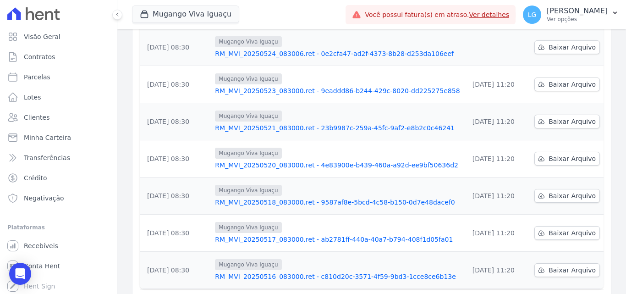
scroll to position [240, 0]
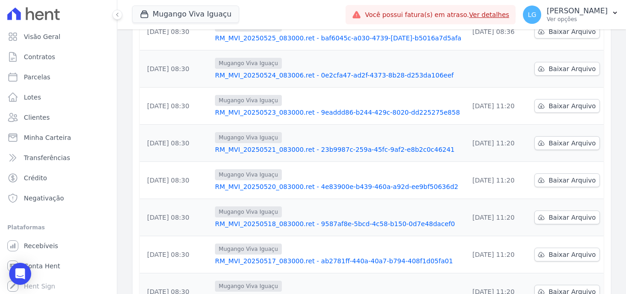
click at [294, 108] on link "RM_MVI_20250523_083000.ret - 9eaddd86-b244-429c-8020-dd225275e858" at bounding box center [338, 112] width 246 height 9
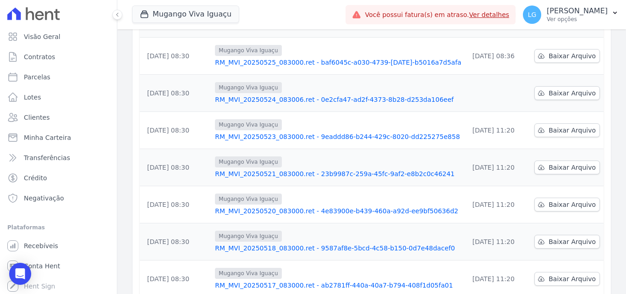
scroll to position [194, 0]
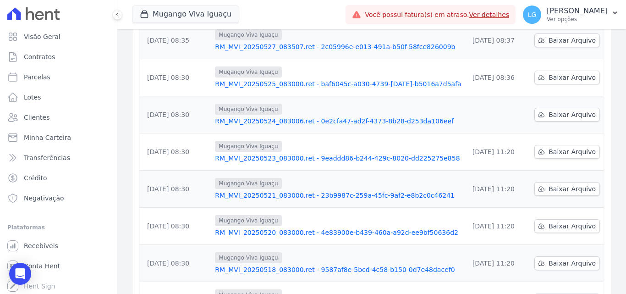
click at [308, 79] on link "RM_MVI_20250525_083000.ret - baf6045c-a030-4739-[DATE]-b5016a7d5afa" at bounding box center [338, 83] width 246 height 9
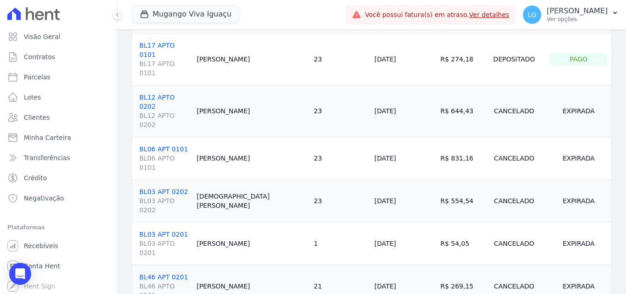
scroll to position [895, 0]
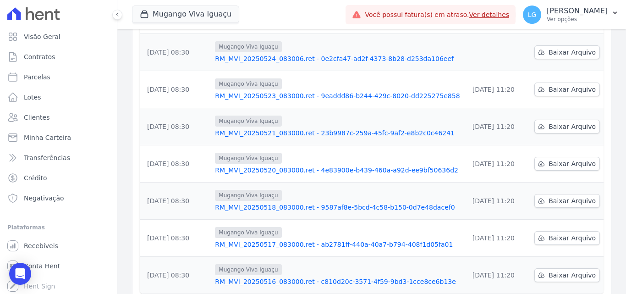
scroll to position [240, 0]
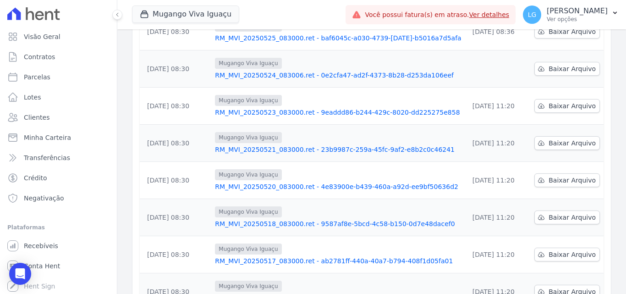
click at [294, 71] on link "RM_MVI_20250524_083006.ret - 0e2cfa47-ad2f-4373-8b28-d253da106eef" at bounding box center [338, 75] width 246 height 9
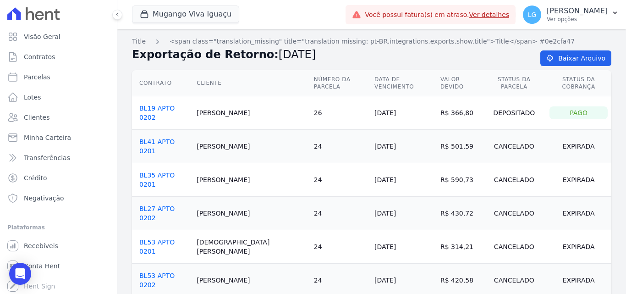
scroll to position [183, 0]
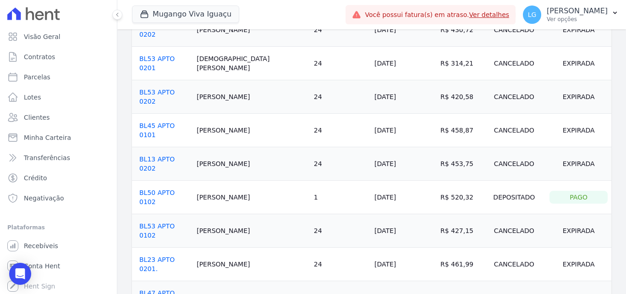
drag, startPoint x: 387, startPoint y: 132, endPoint x: 391, endPoint y: 123, distance: 9.0
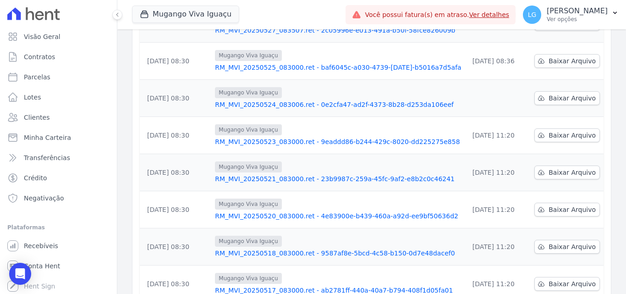
scroll to position [194, 0]
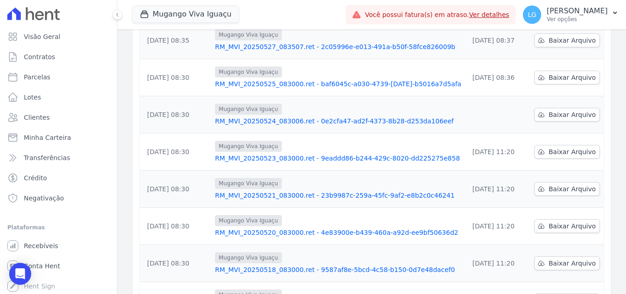
click at [316, 79] on link "RM_MVI_20250525_083000.ret - baf6045c-a030-4739-[DATE]-b5016a7d5afa" at bounding box center [338, 83] width 246 height 9
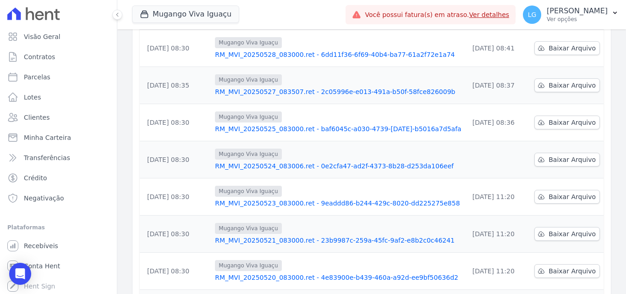
scroll to position [148, 0]
click at [310, 88] on link "RM_MVI_20250527_083507.ret - 2c05996e-e013-491a-b50f-58fce826009b" at bounding box center [338, 92] width 246 height 9
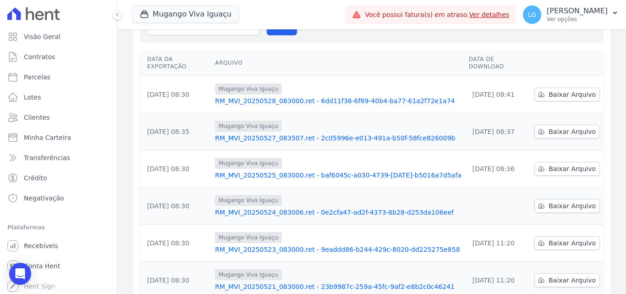
scroll to position [102, 0]
click at [325, 97] on link "RM_MVI_20250528_083000.ret - 6dd11f36-6f69-40b4-ba77-61a2f72e1a74" at bounding box center [338, 101] width 246 height 9
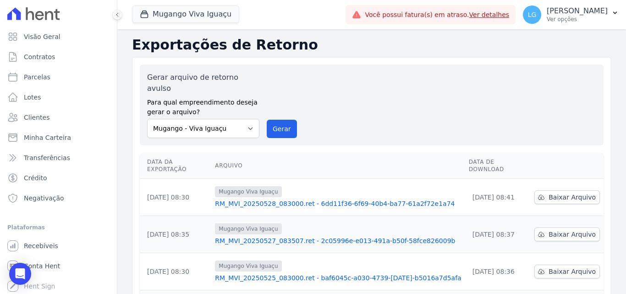
click at [326, 199] on link "RM_MVI_20250528_083000.ret - 6dd11f36-6f69-40b4-ba77-61a2f72e1a74" at bounding box center [338, 203] width 246 height 9
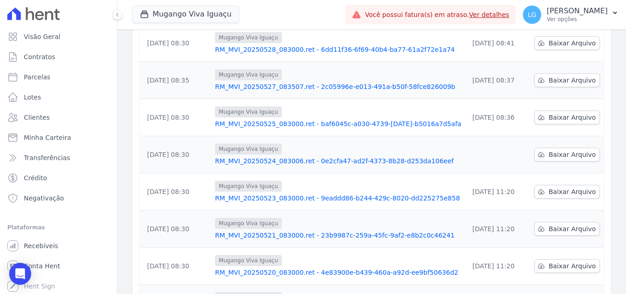
scroll to position [286, 0]
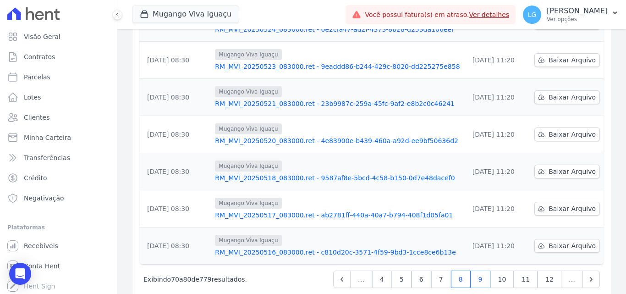
click at [481, 271] on link "9" at bounding box center [481, 279] width 20 height 17
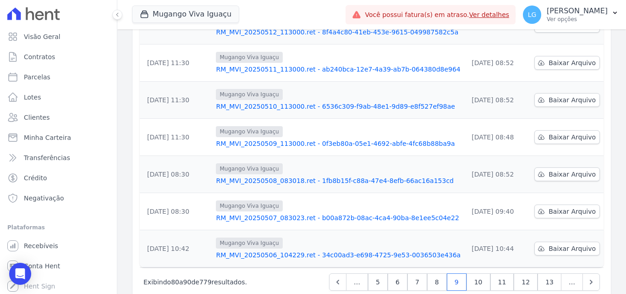
scroll to position [286, 0]
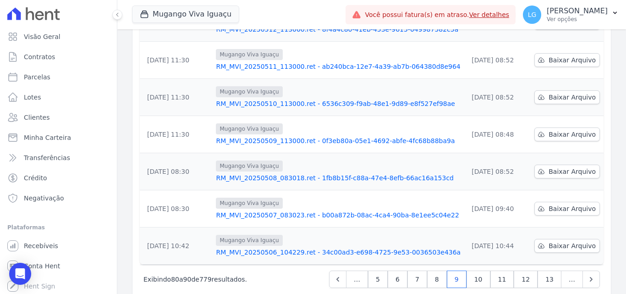
click at [356, 248] on link "RM_MVI_20250506_104229.ret - 34c00ad3-e698-4725-9e53-0036503e436a" at bounding box center [338, 252] width 245 height 9
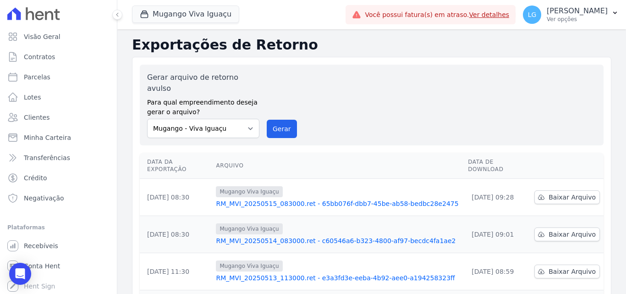
click at [326, 199] on link "RM_MVI_20250515_083000.ret - 65bb076f-dbb7-45be-ab58-bedbc28e2475" at bounding box center [338, 203] width 245 height 9
click at [294, 236] on link "RM_MVI_20250514_083000.ret - c60546a6-b323-4800-af97-becdc4fa1ae2" at bounding box center [338, 240] width 245 height 9
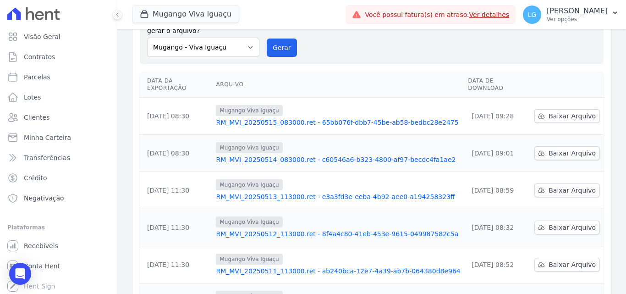
scroll to position [92, 0]
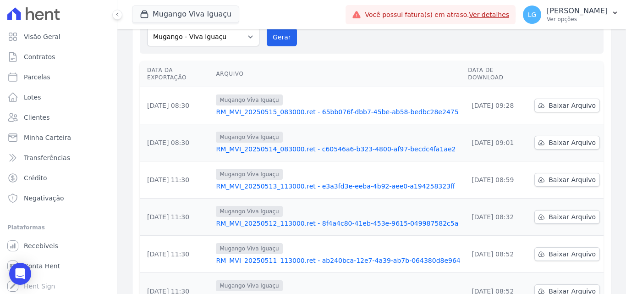
click at [310, 182] on link "RM_MVI_20250513_113000.ret - e3a3fd3e-eeba-4b92-aee0-a194258323ff" at bounding box center [338, 186] width 245 height 9
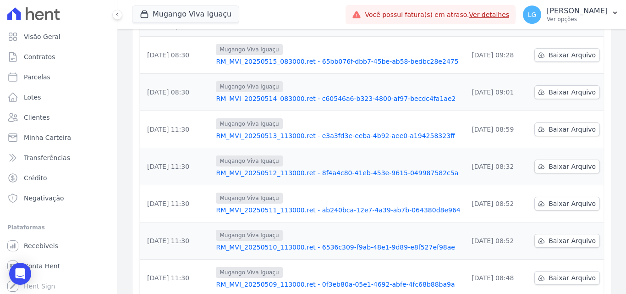
scroll to position [46, 0]
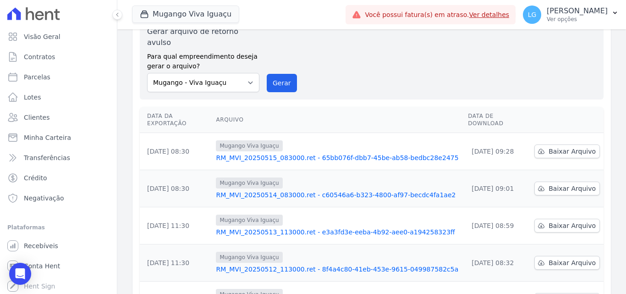
click at [295, 215] on div "Mugango Viva Iguaçu RM_MVI_20250513_113000.ret - e3a3fd3e-eeba-4b92-aee0-a19425…" at bounding box center [338, 226] width 245 height 22
click at [293, 227] on link "RM_MVI_20250513_113000.ret - e3a3fd3e-eeba-4b92-aee0-a194258323ff" at bounding box center [338, 231] width 245 height 9
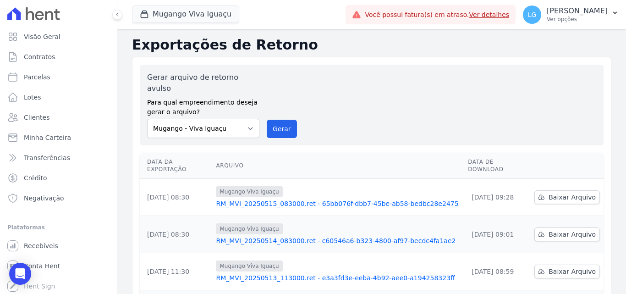
click at [288, 273] on link "RM_MVI_20250513_113000.ret - e3a3fd3e-eeba-4b92-aee0-a194258323ff" at bounding box center [338, 277] width 245 height 9
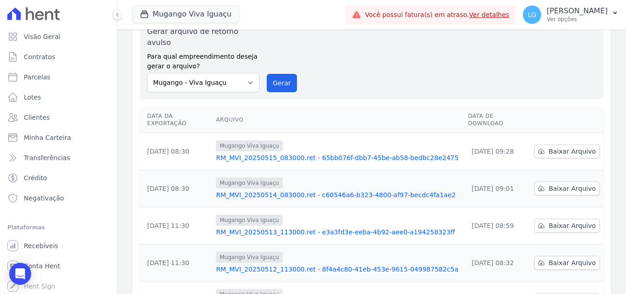
click at [285, 252] on div "Mugango Viva Iguaçu RM_MVI_20250512_113000.ret - 8f4a4c80-41eb-453e-9615-049987…" at bounding box center [338, 263] width 245 height 22
click at [285, 265] on link "RM_MVI_20250512_113000.ret - 8f4a4c80-41eb-453e-9615-049987582c5a" at bounding box center [338, 269] width 245 height 9
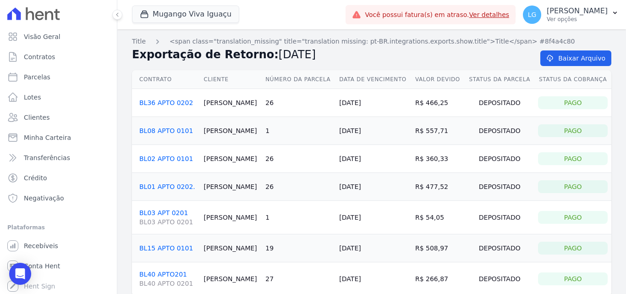
scroll to position [44, 0]
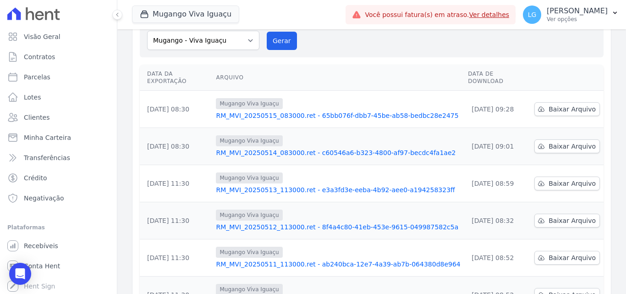
scroll to position [92, 0]
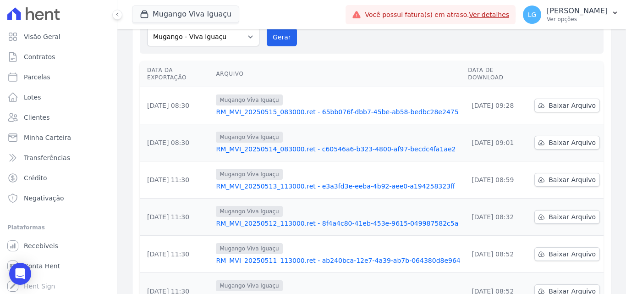
click at [313, 243] on div "Mugango Viva Iguaçu" at bounding box center [338, 248] width 245 height 11
click at [307, 256] on link "RM_MVI_20250511_113000.ret - ab240bca-12e7-4a39-ab7b-064380d8e964" at bounding box center [338, 260] width 245 height 9
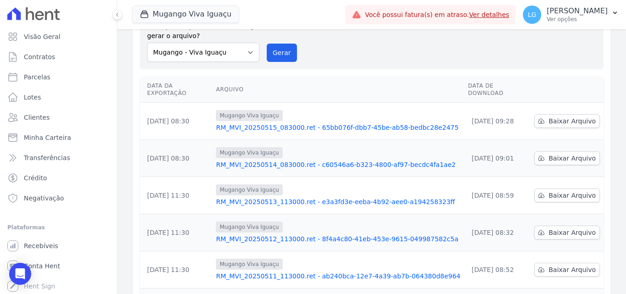
scroll to position [92, 0]
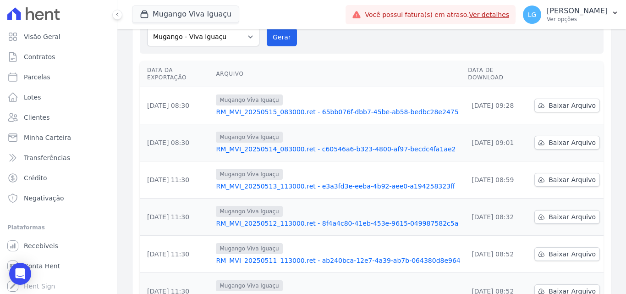
click at [298, 247] on td "Mugango Viva Iguaçu RM_MVI_20250511_113000.ret - ab240bca-12e7-4a39-ab7b-064380…" at bounding box center [338, 254] width 252 height 37
click at [298, 256] on link "RM_MVI_20250511_113000.ret - ab240bca-12e7-4a39-ab7b-064380d8e964" at bounding box center [338, 260] width 245 height 9
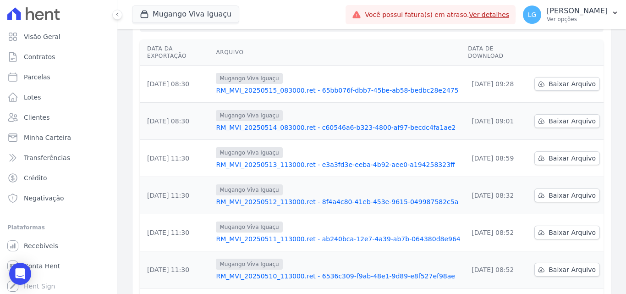
scroll to position [138, 0]
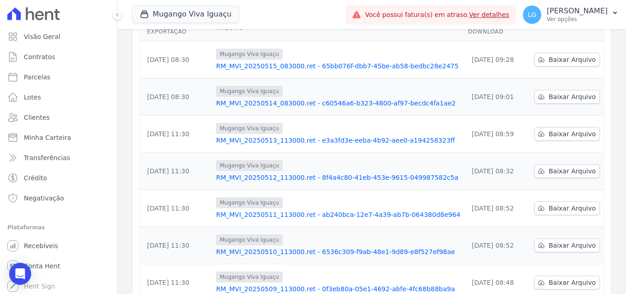
click at [297, 210] on link "RM_MVI_20250511_113000.ret - ab240bca-12e7-4a39-ab7b-064380d8e964" at bounding box center [338, 214] width 245 height 9
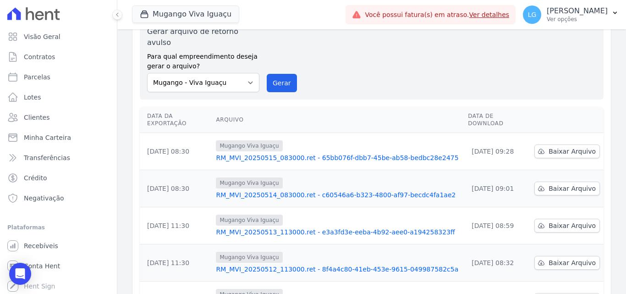
scroll to position [92, 0]
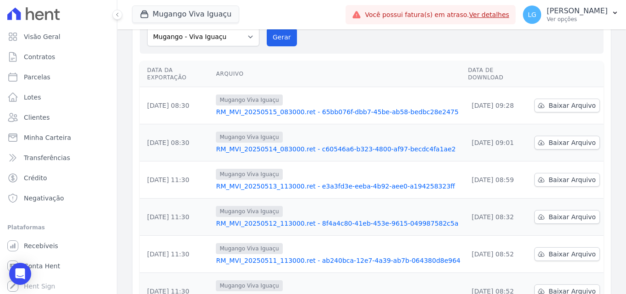
click at [290, 256] on link "RM_MVI_20250511_113000.ret - ab240bca-12e7-4a39-ab7b-064380d8e964" at bounding box center [338, 260] width 245 height 9
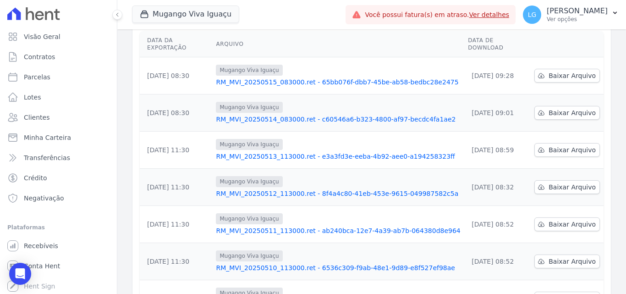
scroll to position [138, 0]
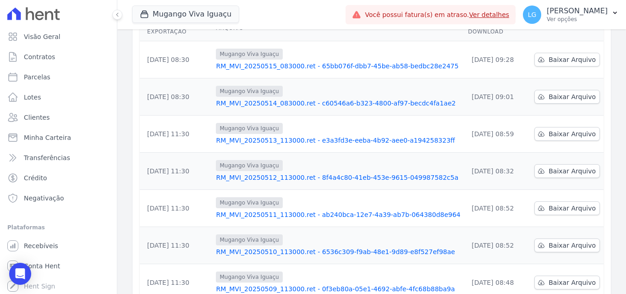
click at [278, 247] on link "RM_MVI_20250510_113000.ret - 6536c309-f9ab-48e1-9d89-e8f527ef98ae" at bounding box center [338, 251] width 245 height 9
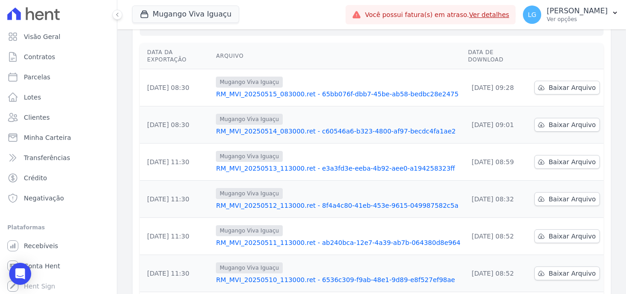
scroll to position [138, 0]
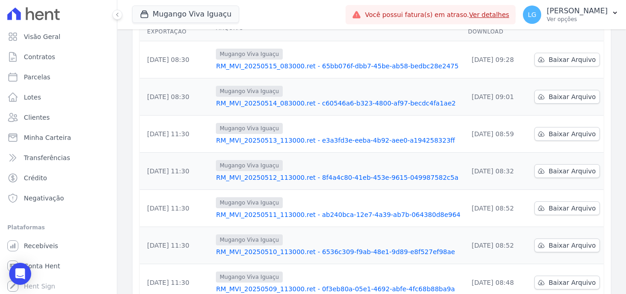
click at [303, 247] on link "RM_MVI_20250510_113000.ret - 6536c309-f9ab-48e1-9d89-e8f527ef98ae" at bounding box center [338, 251] width 245 height 9
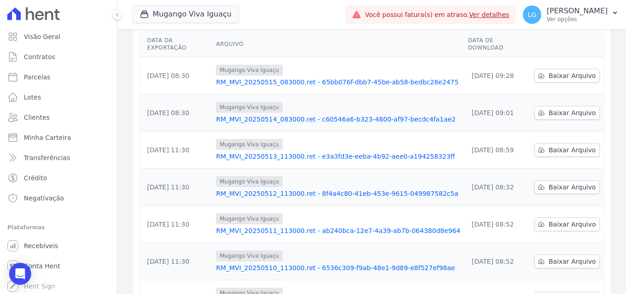
scroll to position [138, 0]
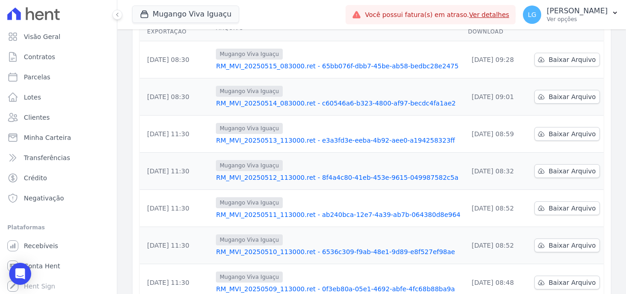
click at [306, 247] on link "RM_MVI_20250510_113000.ret - 6536c309-f9ab-48e1-9d89-e8f527ef98ae" at bounding box center [338, 251] width 245 height 9
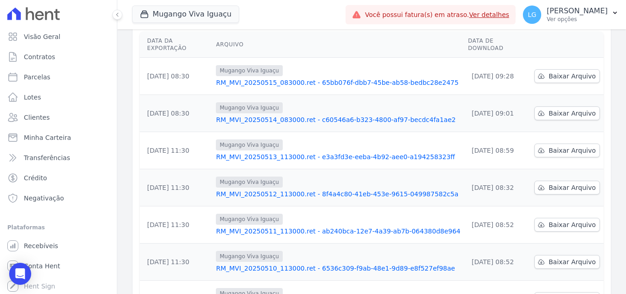
scroll to position [138, 0]
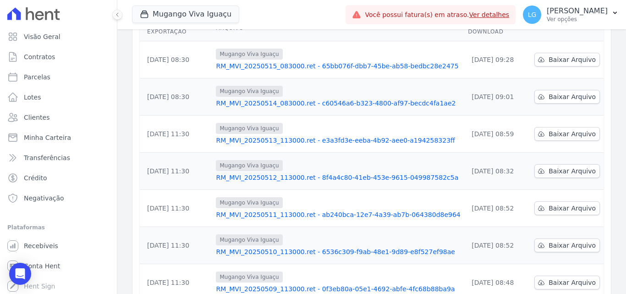
click at [295, 284] on link "RM_MVI_20250509_113000.ret - 0f3eb80a-05e1-4692-abfe-4fc68b88ba9a" at bounding box center [338, 288] width 245 height 9
click at [283, 284] on link "RM_MVI_20250509_113000.ret - 0f3eb80a-05e1-4692-abfe-4fc68b88ba9a" at bounding box center [338, 288] width 245 height 9
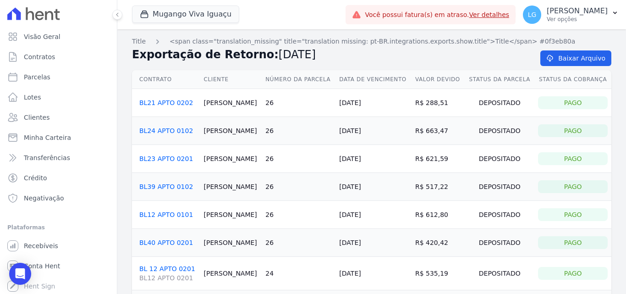
drag, startPoint x: 325, startPoint y: 127, endPoint x: 325, endPoint y: 122, distance: 5.0
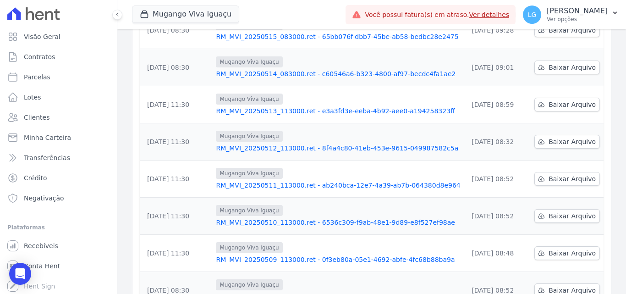
scroll to position [183, 0]
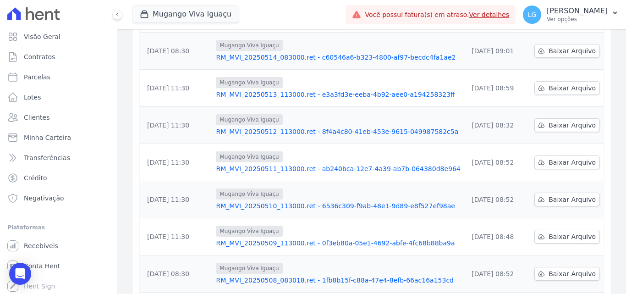
click at [300, 238] on link "RM_MVI_20250509_113000.ret - 0f3eb80a-05e1-4692-abfe-4fc68b88ba9a" at bounding box center [338, 242] width 245 height 9
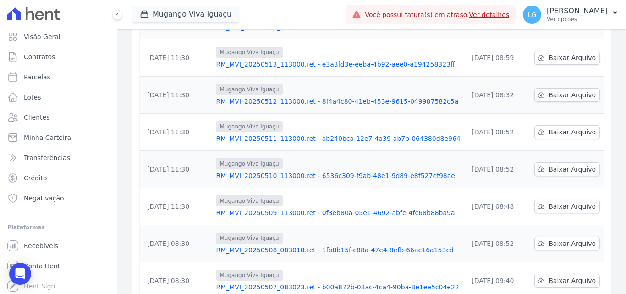
scroll to position [229, 0]
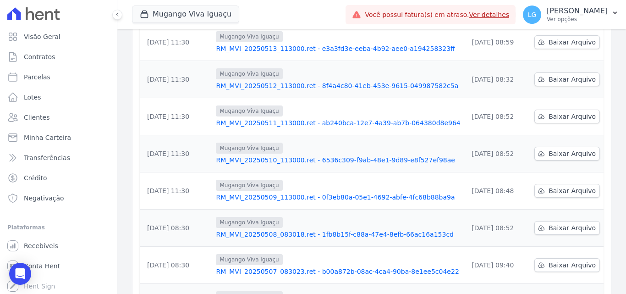
click at [288, 230] on link "RM_MVI_20250508_083018.ret - 1fb8b15f-c88a-47e4-8efb-66ac16a153cd" at bounding box center [338, 234] width 245 height 9
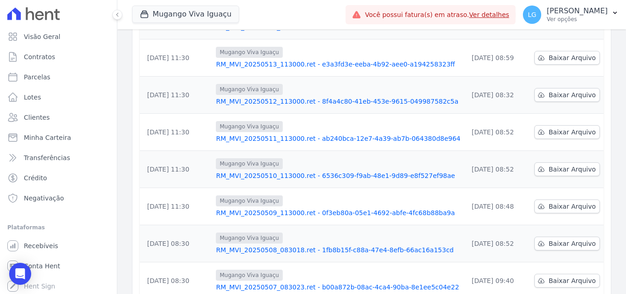
scroll to position [229, 0]
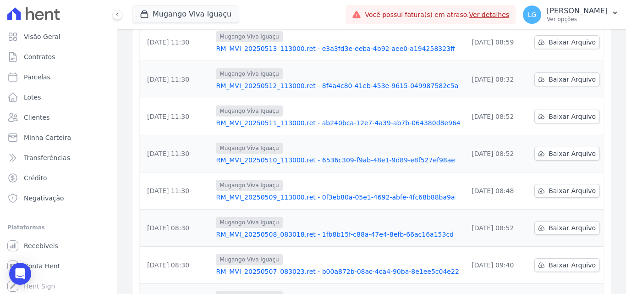
click at [307, 230] on link "RM_MVI_20250508_083018.ret - 1fb8b15f-c88a-47e4-8efb-66ac16a153cd" at bounding box center [338, 234] width 245 height 9
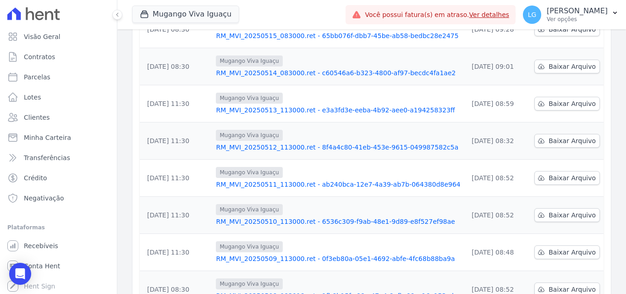
scroll to position [183, 0]
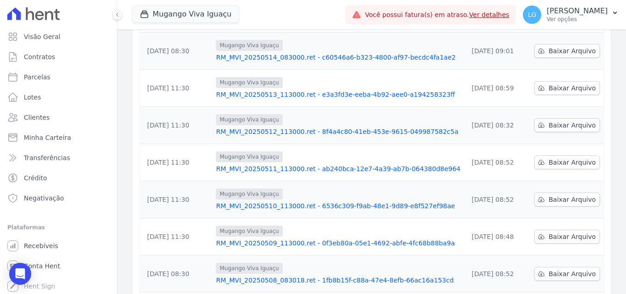
click at [277, 276] on link "RM_MVI_20250508_083018.ret - 1fb8b15f-c88a-47e4-8efb-66ac16a153cd" at bounding box center [338, 280] width 245 height 9
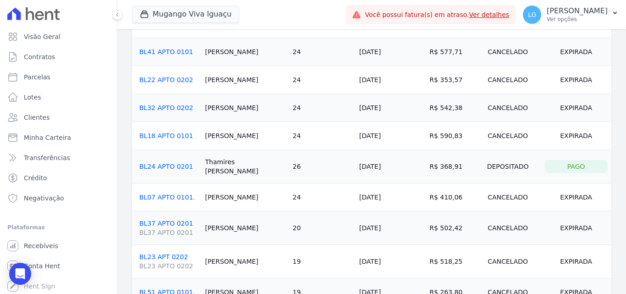
scroll to position [868, 0]
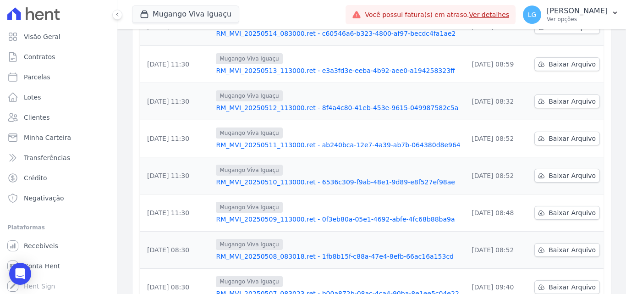
scroll to position [229, 0]
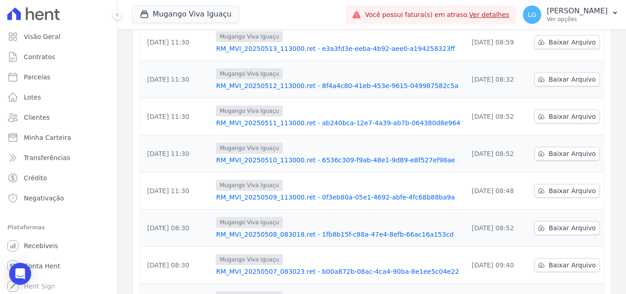
click at [288, 267] on link "RM_MVI_20250507_083023.ret - b00a872b-08ac-4ca4-90ba-8e1ee5c04e22" at bounding box center [338, 271] width 245 height 9
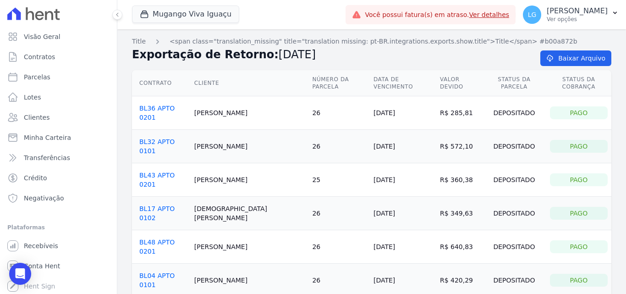
drag, startPoint x: 222, startPoint y: 213, endPoint x: 222, endPoint y: 203, distance: 10.1
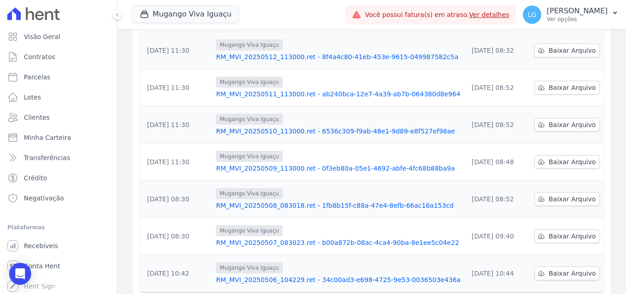
scroll to position [275, 0]
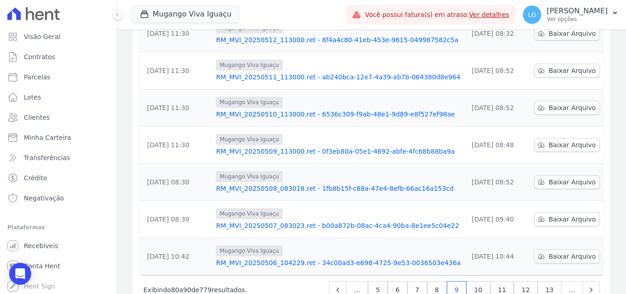
click at [244, 258] on link "RM_MVI_20250506_104229.ret - 34c00ad3-e698-4725-9e53-0036503e436a" at bounding box center [338, 262] width 245 height 9
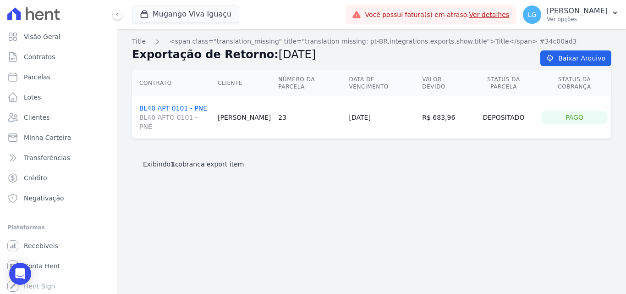
drag, startPoint x: 428, startPoint y: 76, endPoint x: 424, endPoint y: 72, distance: 5.5
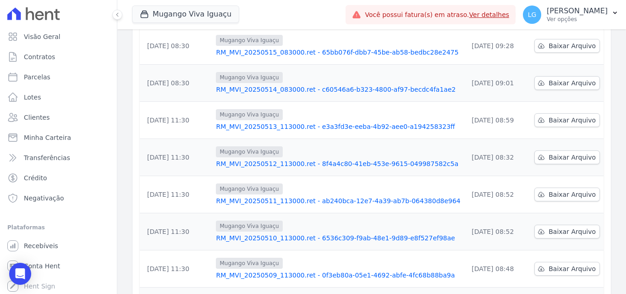
scroll to position [286, 0]
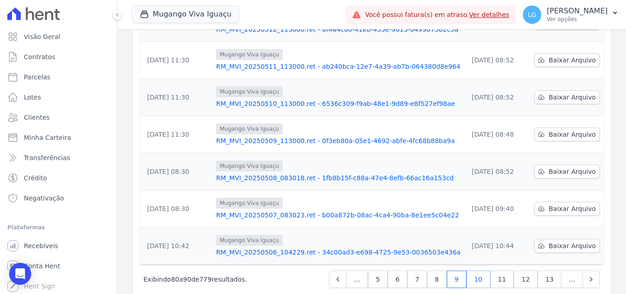
click at [486, 271] on link "10" at bounding box center [479, 279] width 24 height 17
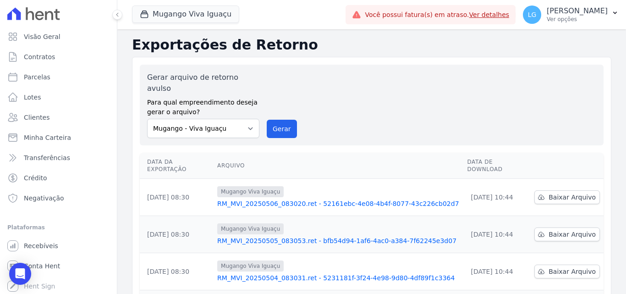
click at [358, 199] on link "RM_MVI_20250506_083020.ret - 52161ebc-4e08-4b4f-8077-43c226cb02d7" at bounding box center [338, 203] width 243 height 9
click at [297, 236] on link "RM_MVI_20250505_083053.ret - bfb54d94-1af6-4ac0-a384-7f62245e3d07" at bounding box center [338, 240] width 243 height 9
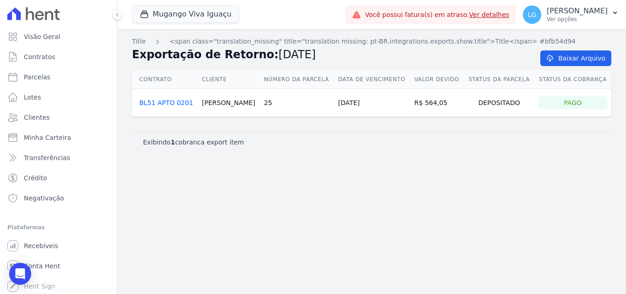
drag, startPoint x: 332, startPoint y: 110, endPoint x: 322, endPoint y: 106, distance: 10.5
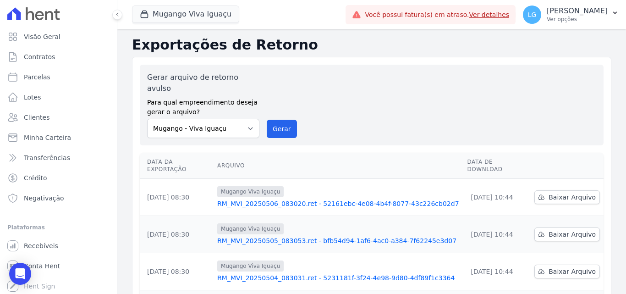
click at [283, 273] on link "RM_MVI_20250504_083031.ret - 5231181f-3f24-4e98-9d80-4df89f1c3364" at bounding box center [338, 277] width 243 height 9
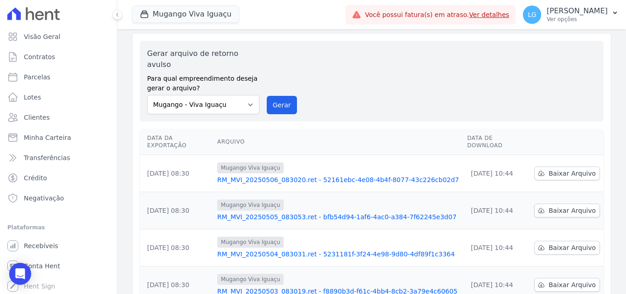
scroll to position [46, 0]
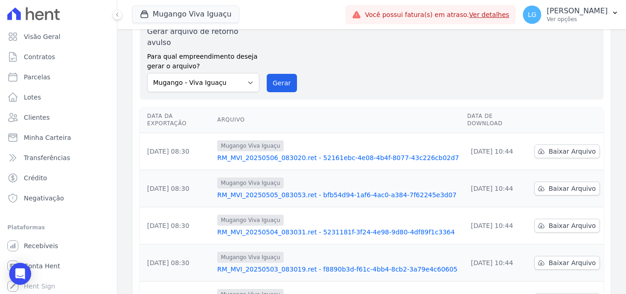
click at [299, 265] on link "RM_MVI_20250503_083019.ret - f8890b3d-f61c-4bb4-8cb2-3a79e4c60605" at bounding box center [338, 269] width 243 height 9
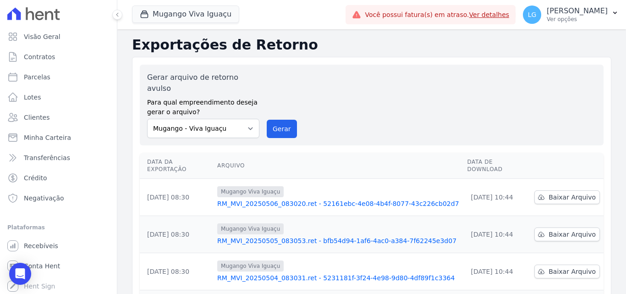
scroll to position [46, 0]
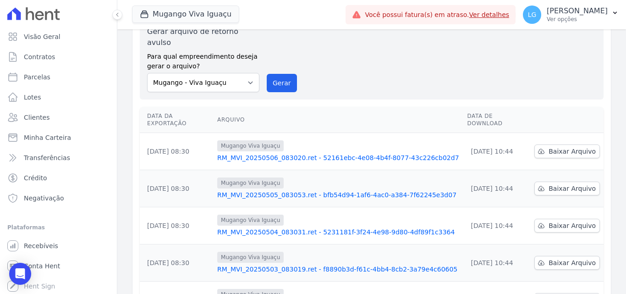
click at [286, 265] on link "RM_MVI_20250503_083019.ret - f8890b3d-f61c-4bb4-8cb2-3a79e4c60605" at bounding box center [338, 269] width 243 height 9
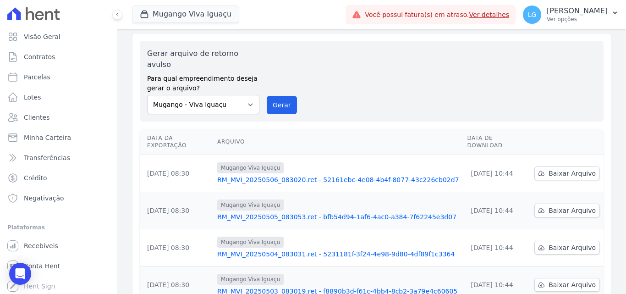
scroll to position [46, 0]
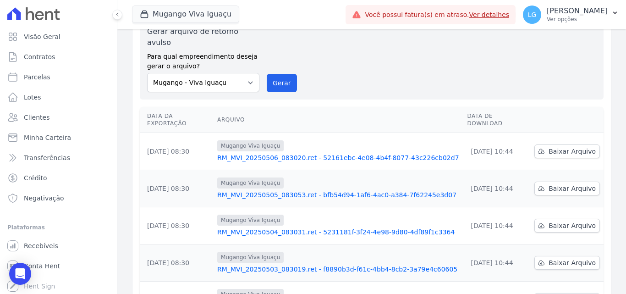
click at [299, 265] on link "RM_MVI_20250503_083019.ret - f8890b3d-f61c-4bb4-8cb2-3a79e4c60605" at bounding box center [338, 269] width 243 height 9
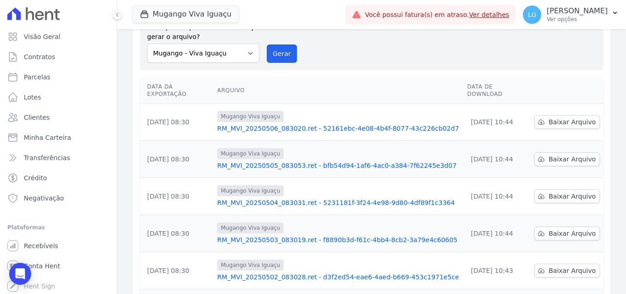
scroll to position [92, 0]
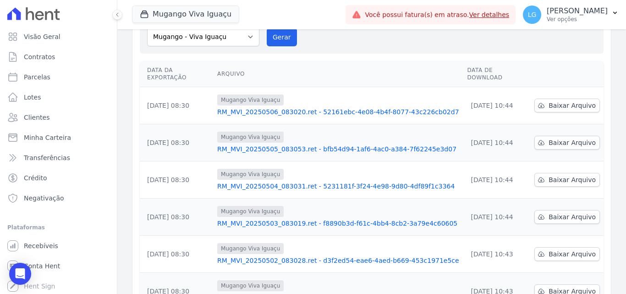
click at [306, 256] on link "RM_MVI_20250502_083028.ret - d3f2ed54-eae6-4aed-b669-453c1971e5ce" at bounding box center [338, 260] width 243 height 9
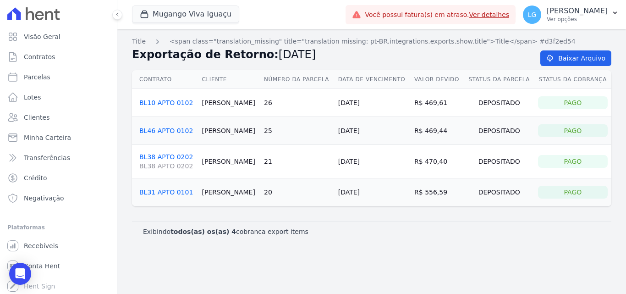
drag, startPoint x: 321, startPoint y: 141, endPoint x: 323, endPoint y: 136, distance: 5.5
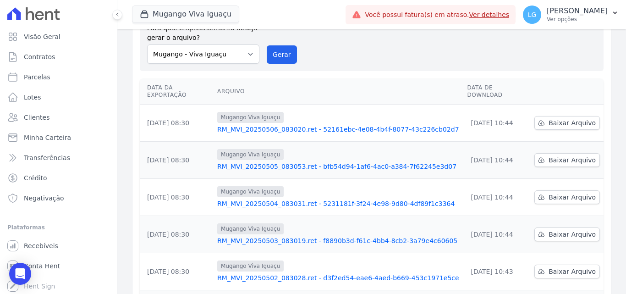
scroll to position [92, 0]
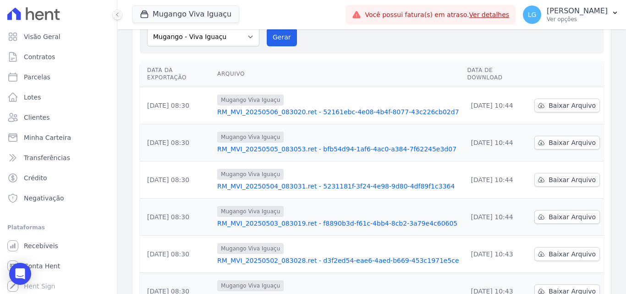
click at [277, 256] on link "RM_MVI_20250502_083028.ret - d3f2ed54-eae6-4aed-b669-453c1971e5ce" at bounding box center [338, 260] width 243 height 9
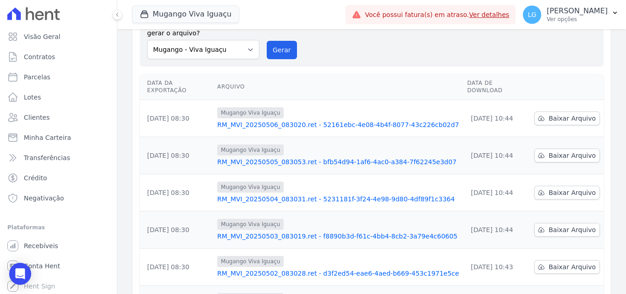
scroll to position [92, 0]
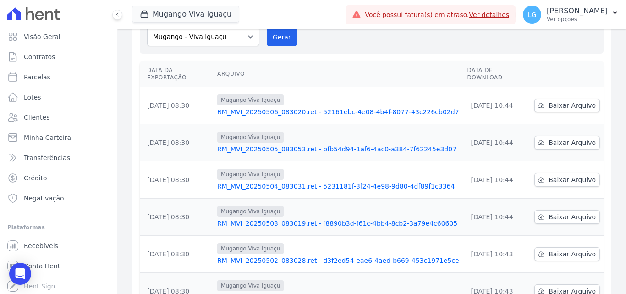
click at [300, 256] on link "RM_MVI_20250502_083028.ret - d3f2ed54-eae6-4aed-b669-453c1971e5ce" at bounding box center [338, 260] width 243 height 9
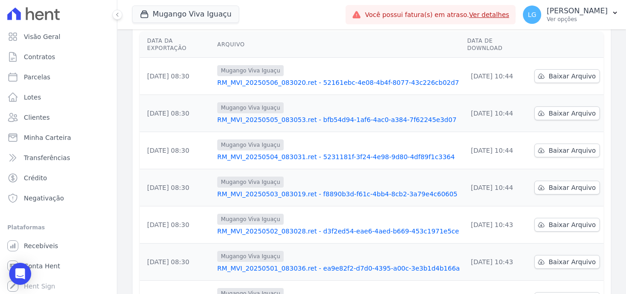
scroll to position [138, 0]
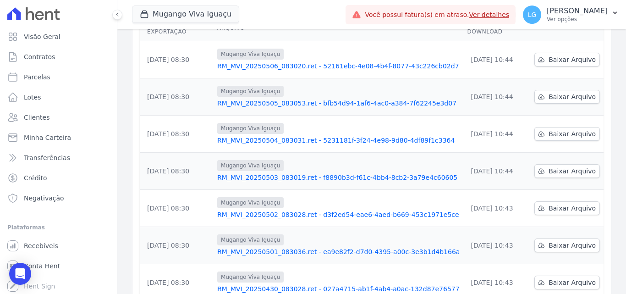
click at [294, 210] on link "RM_MVI_20250502_083028.ret - d3f2ed54-eae6-4aed-b669-453c1971e5ce" at bounding box center [338, 214] width 243 height 9
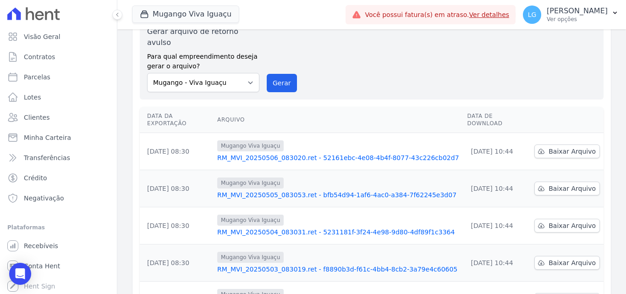
scroll to position [92, 0]
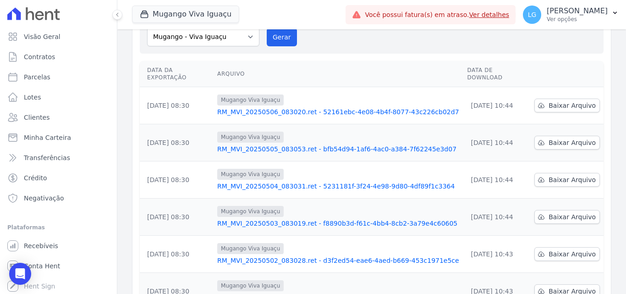
click at [302, 256] on link "RM_MVI_20250502_083028.ret - d3f2ed54-eae6-4aed-b669-453c1971e5ce" at bounding box center [338, 260] width 243 height 9
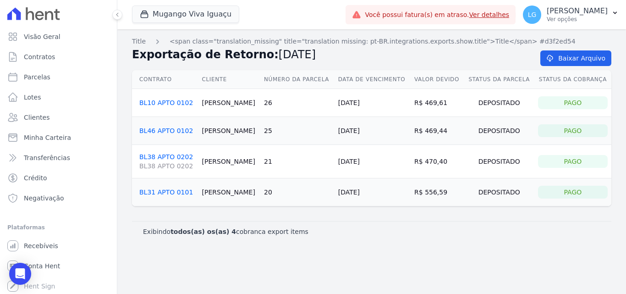
drag, startPoint x: 374, startPoint y: 113, endPoint x: 365, endPoint y: 115, distance: 9.8
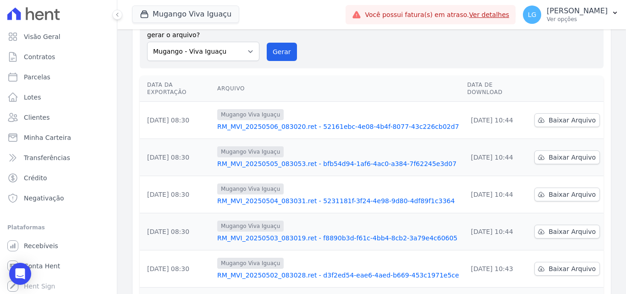
scroll to position [92, 0]
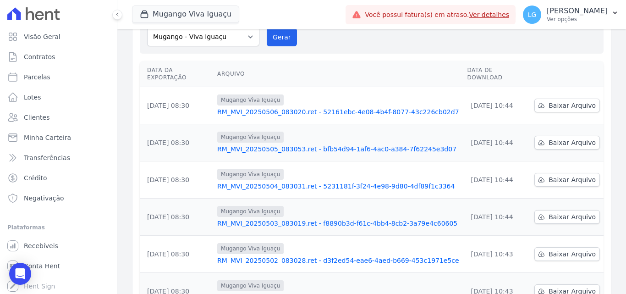
click at [293, 256] on link "RM_MVI_20250502_083028.ret - d3f2ed54-eae6-4aed-b669-453c1971e5ce" at bounding box center [338, 260] width 243 height 9
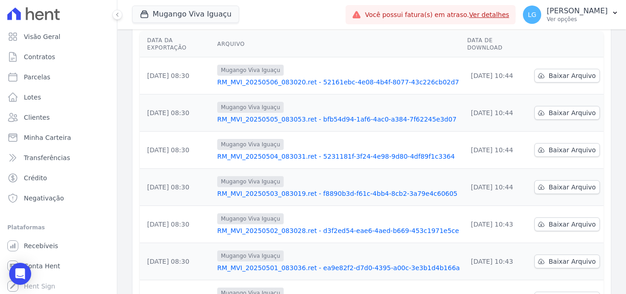
scroll to position [138, 0]
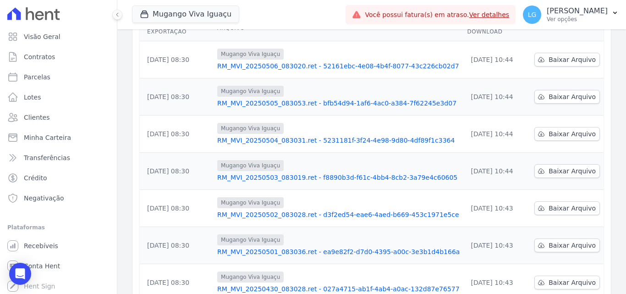
click at [314, 239] on td "Mugango Viva Iguaçu RM_MVI_20250501_083036.ret - ea9e82f2-d7d0-4395-a00c-3e3b1d…" at bounding box center [339, 245] width 250 height 37
click at [312, 247] on link "RM_MVI_20250501_083036.ret - ea9e82f2-d7d0-4395-a00c-3e3b1d4b166a" at bounding box center [338, 251] width 243 height 9
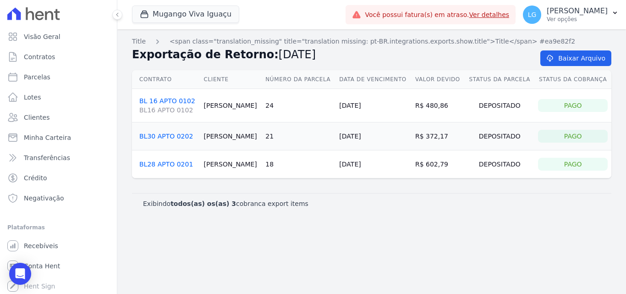
click at [163, 133] on link "BL30 APTO 0202" at bounding box center [166, 136] width 54 height 7
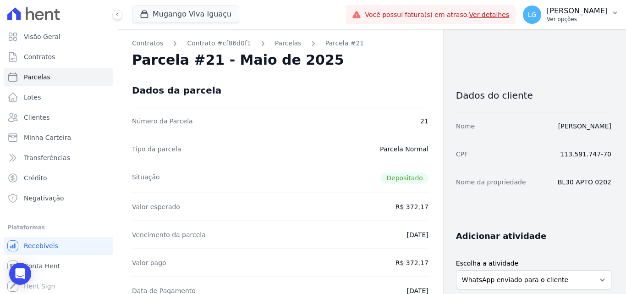
click at [580, 21] on p "Ver opções" at bounding box center [577, 19] width 61 height 7
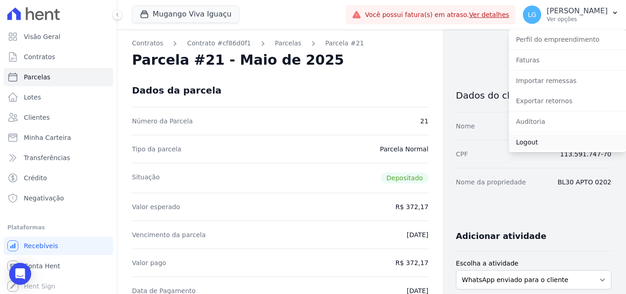
click at [542, 138] on link "Logout" at bounding box center [567, 142] width 117 height 17
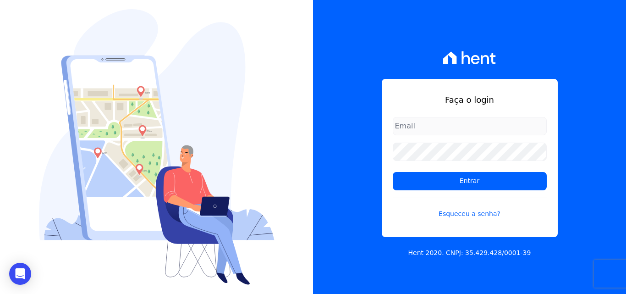
type input "[PERSON_NAME][EMAIL_ADDRESS][DOMAIN_NAME]"
